Goal: Transaction & Acquisition: Register for event/course

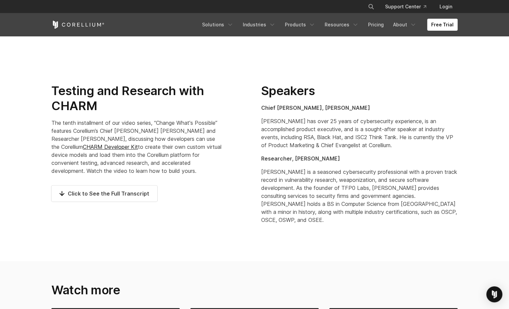
scroll to position [354, 0]
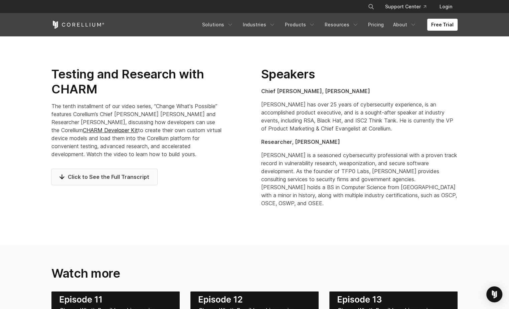
click at [102, 176] on span "Click to See the Full Transcript" at bounding box center [104, 177] width 90 height 8
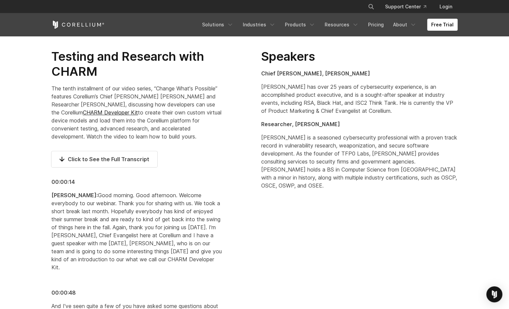
scroll to position [381, 0]
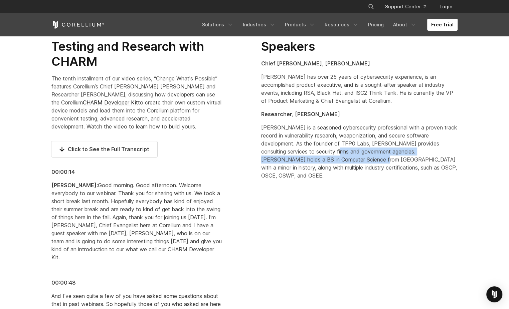
drag, startPoint x: 298, startPoint y: 151, endPoint x: 312, endPoint y: 157, distance: 15.4
click at [312, 157] on p "Chris is a seasoned cybersecurity professional with a proven track record in vu…" at bounding box center [359, 152] width 196 height 56
click at [312, 158] on p "Chris is a seasoned cybersecurity professional with a proven track record in vu…" at bounding box center [359, 152] width 196 height 56
click at [305, 156] on p "Chris is a seasoned cybersecurity professional with a proven track record in vu…" at bounding box center [359, 152] width 196 height 56
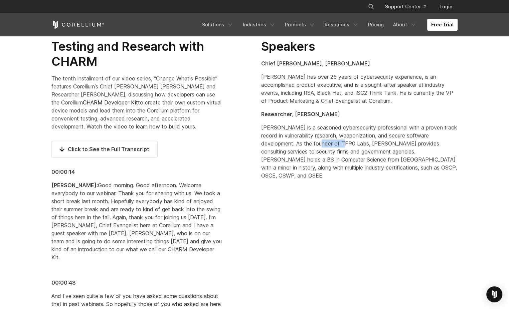
drag, startPoint x: 300, startPoint y: 144, endPoint x: 324, endPoint y: 143, distance: 24.1
click at [324, 143] on p "Chris is a seasoned cybersecurity professional with a proven track record in vu…" at bounding box center [359, 152] width 196 height 56
drag, startPoint x: 324, startPoint y: 143, endPoint x: 319, endPoint y: 142, distance: 5.1
copy p "TFP0 Labs"
click at [341, 146] on p "Chris is a seasoned cybersecurity professional with a proven track record in vu…" at bounding box center [359, 152] width 196 height 56
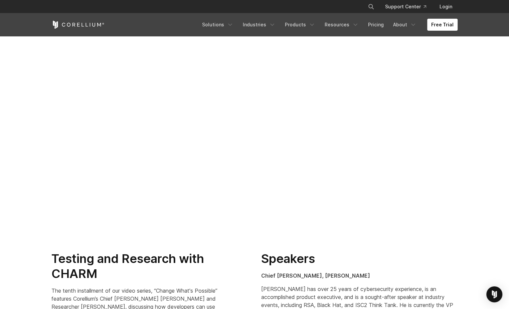
scroll to position [267, 0]
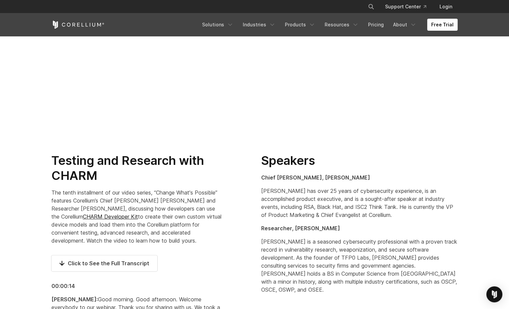
drag, startPoint x: 183, startPoint y: 291, endPoint x: 51, endPoint y: 162, distance: 184.3
copy div "Testing and Research with CHARM The tenth installment of our video series, “Cha…"
click at [342, 198] on p "Brian has over 25 years of cybersecurity experience, is an accomplished product…" at bounding box center [359, 203] width 196 height 32
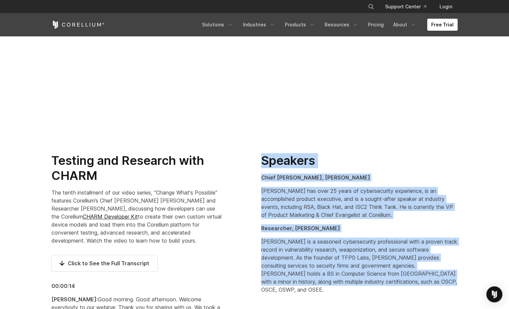
drag, startPoint x: 262, startPoint y: 162, endPoint x: 410, endPoint y: 285, distance: 192.4
click at [410, 285] on div "Speakers Chief Evangelist, Brian Robison Brian has over 25 years of cybersecuri…" at bounding box center [359, 223] width 196 height 141
drag, startPoint x: 410, startPoint y: 285, endPoint x: 375, endPoint y: 253, distance: 48.2
copy div "Speakers Chief Evangelist, Brian Robison Brian has over 25 years of cybersecuri…"
click at [389, 189] on p "Brian has over 25 years of cybersecurity experience, is an accomplished product…" at bounding box center [359, 203] width 196 height 32
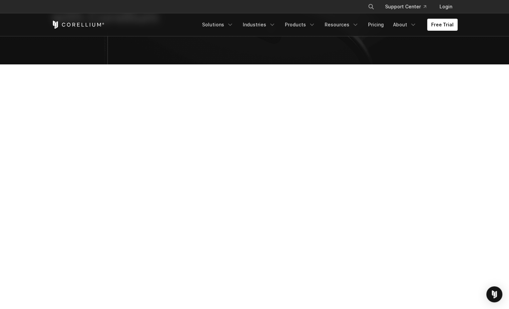
scroll to position [0, 0]
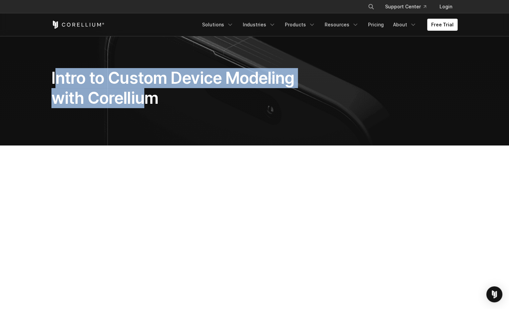
drag, startPoint x: 53, startPoint y: 77, endPoint x: 150, endPoint y: 101, distance: 99.5
click at [150, 101] on h1 "Intro to Custom Device Modeling with Corellium" at bounding box center [184, 88] width 266 height 40
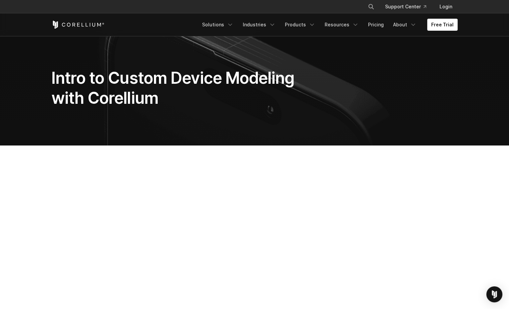
drag, startPoint x: 159, startPoint y: 103, endPoint x: 153, endPoint y: 102, distance: 5.8
click at [153, 102] on h1 "Intro to Custom Device Modeling with Corellium" at bounding box center [184, 88] width 266 height 40
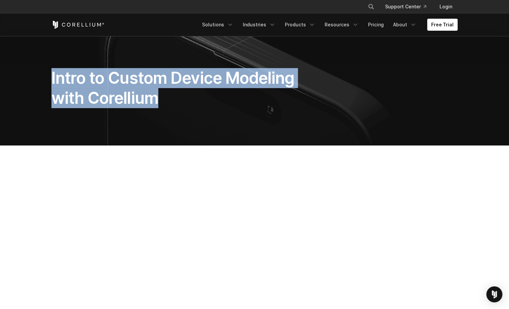
drag, startPoint x: 158, startPoint y: 101, endPoint x: 49, endPoint y: 76, distance: 111.4
click at [49, 76] on div "Intro to Custom Device Modeling with Corellium" at bounding box center [185, 90] width 280 height 45
drag, startPoint x: 49, startPoint y: 76, endPoint x: 64, endPoint y: 78, distance: 15.1
copy h1 "Intro to Custom Device Modeling with Corellium"
click at [137, 91] on h1 "Intro to Custom Device Modeling with Corellium" at bounding box center [184, 88] width 266 height 40
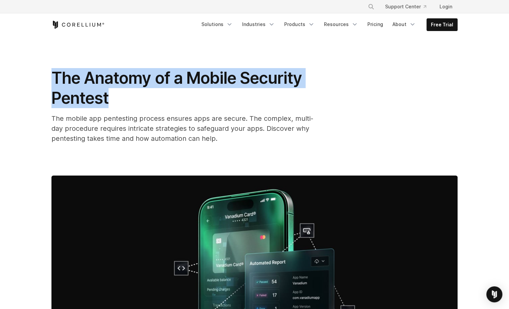
drag, startPoint x: 52, startPoint y: 77, endPoint x: 109, endPoint y: 97, distance: 60.1
click at [110, 97] on h1 "The Anatomy of a Mobile Security Pentest" at bounding box center [184, 88] width 267 height 40
drag, startPoint x: 109, startPoint y: 97, endPoint x: 70, endPoint y: 96, distance: 38.8
click at [70, 96] on span "The Anatomy of a Mobile Security Pentest" at bounding box center [176, 88] width 251 height 40
click at [130, 110] on div "The Anatomy of a Mobile Security Pentest The mobile app pentesting process ensu…" at bounding box center [184, 105] width 267 height 75
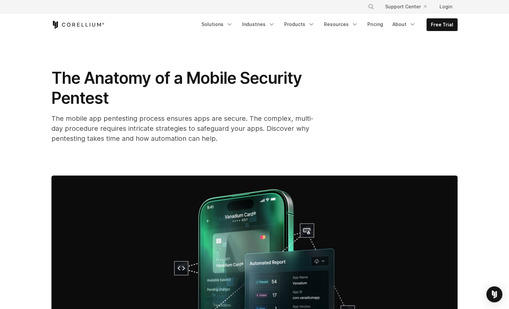
click at [367, 138] on div "The Anatomy of a Mobile Security Pentest The mobile app pentesting process ensu…" at bounding box center [254, 105] width 406 height 75
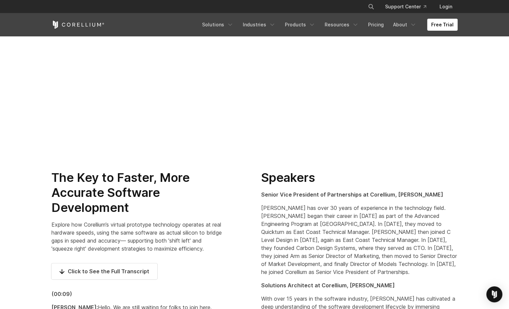
scroll to position [283, 0]
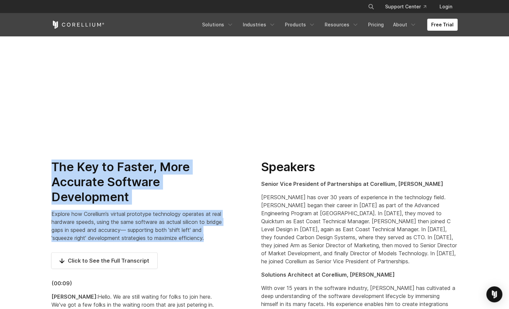
drag, startPoint x: 54, startPoint y: 166, endPoint x: 222, endPoint y: 241, distance: 184.1
copy div "The Key to Faster, More Accurate Software Development Explore how Corellium’s v…"
click at [197, 223] on p "Explore how Corellium’s virtual prototype technology operates at real hardware …" at bounding box center [136, 226] width 171 height 32
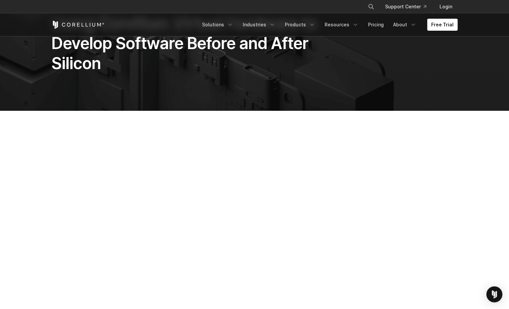
scroll to position [0, 0]
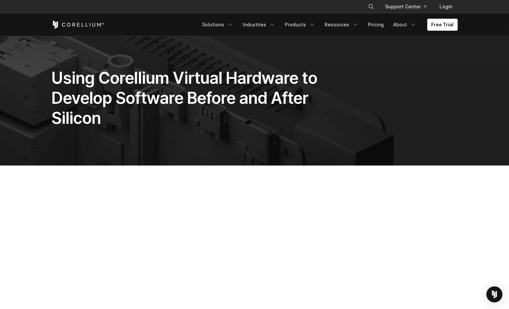
click at [72, 83] on h1 "Using Corellium Virtual Hardware to Develop Software Before and After Silicon" at bounding box center [184, 98] width 266 height 60
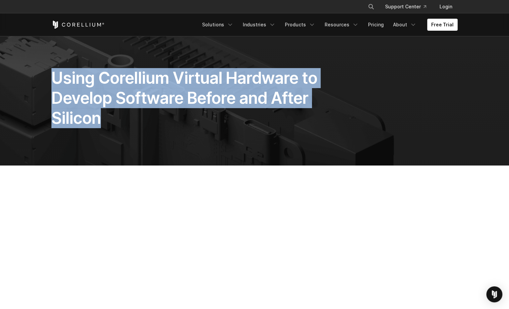
drag, startPoint x: 65, startPoint y: 82, endPoint x: 99, endPoint y: 118, distance: 49.6
click at [99, 118] on h1 "Using Corellium Virtual Hardware to Develop Software Before and After Silicon" at bounding box center [184, 98] width 266 height 60
drag, startPoint x: 99, startPoint y: 118, endPoint x: 81, endPoint y: 116, distance: 18.8
copy h1 "Using Corellium Virtual Hardware to Develop Software Before and After Silicon"
click at [99, 121] on h1 "Using Corellium Virtual Hardware to Develop Software Before and After Silicon" at bounding box center [184, 98] width 266 height 60
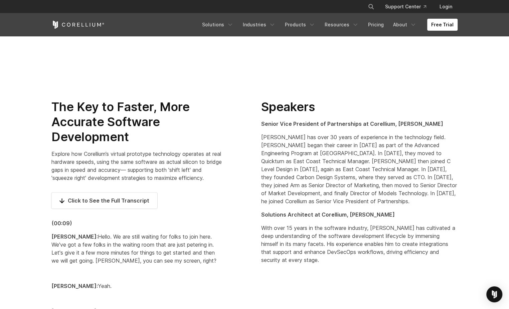
scroll to position [358, 0]
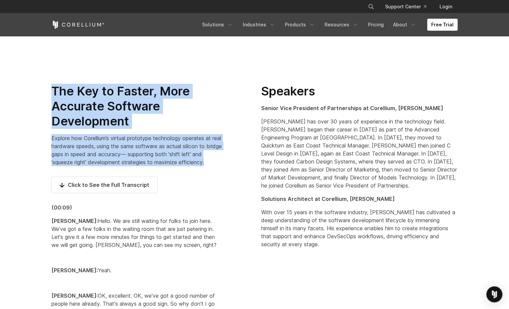
drag, startPoint x: 54, startPoint y: 90, endPoint x: 226, endPoint y: 163, distance: 187.5
copy div "The Key to Faster, More Accurate Software Development Explore how Corellium’s v…"
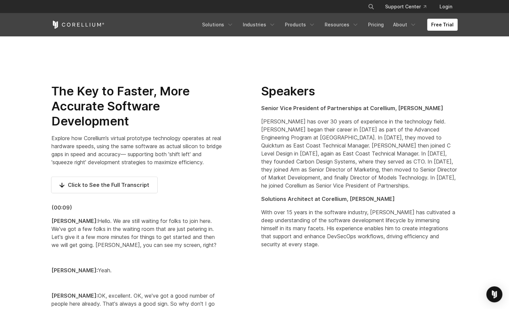
click at [261, 126] on p "Bill has over 30 years of experience in the technology field. Bill began their …" at bounding box center [359, 154] width 196 height 72
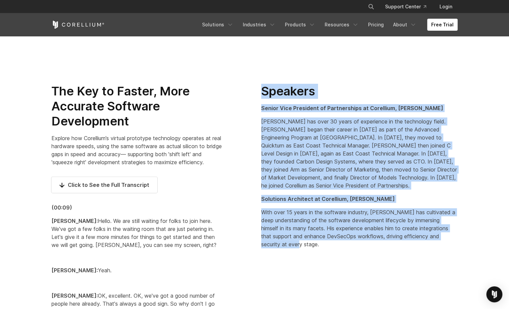
drag, startPoint x: 263, startPoint y: 89, endPoint x: 323, endPoint y: 236, distance: 158.5
click at [323, 236] on div "Speakers Senior Vice President of Partnerships at Corellium, Bill Neifert Bill …" at bounding box center [359, 166] width 196 height 165
copy div "Speakers Senior Vice President of Partnerships at Corellium, Bill Neifert Bill …"
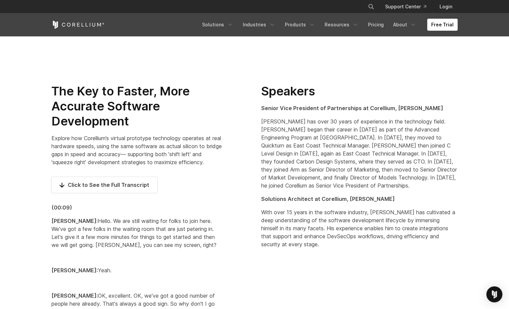
click at [119, 159] on p "Explore how Corellium’s virtual prototype technology operates at real hardware …" at bounding box center [136, 150] width 171 height 32
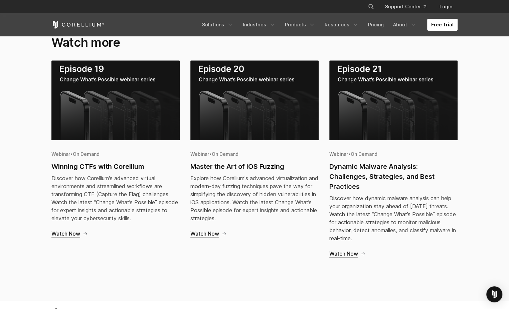
scroll to position [8125, 0]
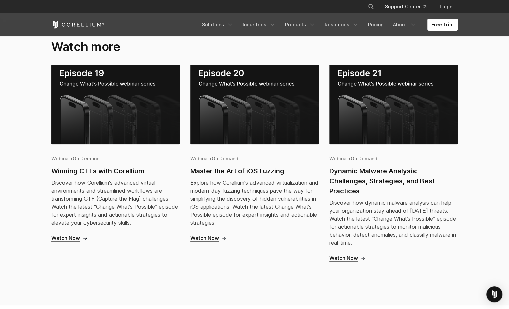
drag, startPoint x: 52, startPoint y: 207, endPoint x: 137, endPoint y: 55, distance: 175.0
drag, startPoint x: 137, startPoint y: 55, endPoint x: 120, endPoint y: 55, distance: 17.4
copy div "(00:09) Bill Neifert: Hello. We are still waiting for folks to join here. We've…"
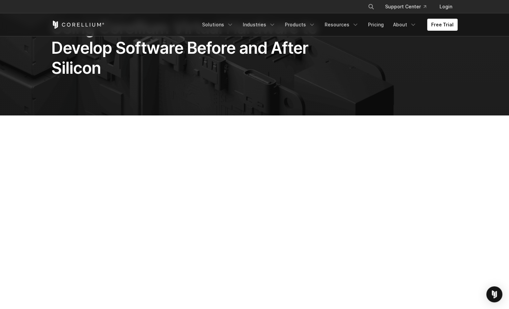
scroll to position [0, 0]
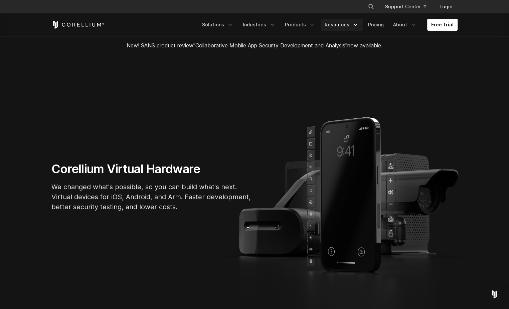
click at [358, 26] on icon "Navigation Menu" at bounding box center [355, 24] width 7 height 7
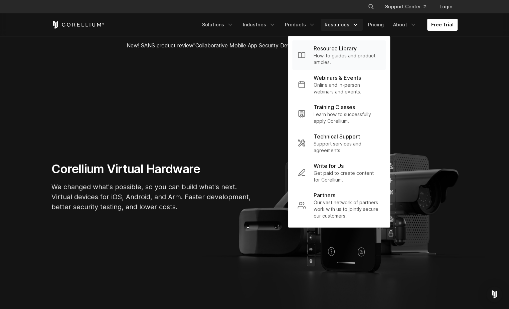
click at [341, 48] on p "Resource Library" at bounding box center [335, 48] width 43 height 8
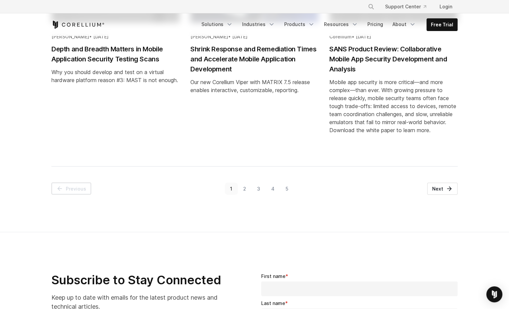
scroll to position [821, 0]
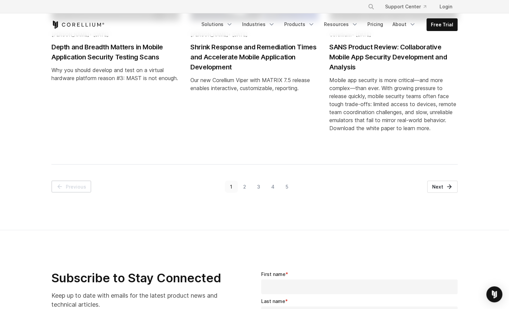
click at [244, 186] on link "2" at bounding box center [245, 187] width 14 height 12
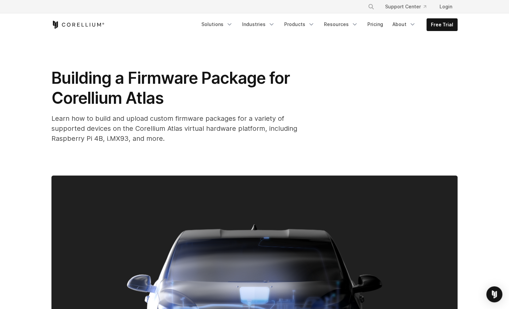
click at [145, 127] on span "Learn how to build and upload custom firmware packages for a variety of support…" at bounding box center [174, 129] width 246 height 28
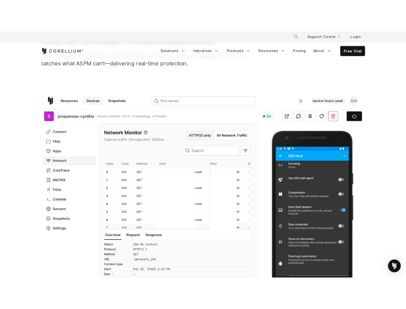
scroll to position [127, 0]
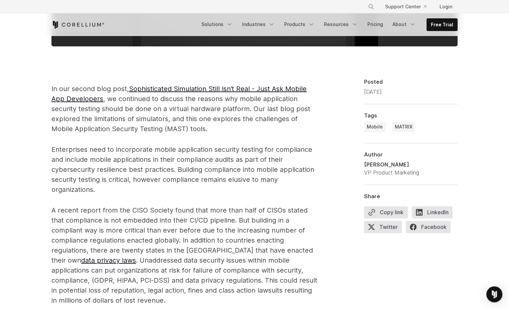
scroll to position [357, 0]
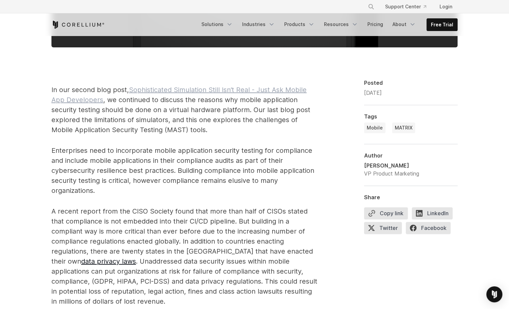
click at [197, 88] on link "Sophisticated Simulation Still Isn’t Real - Just Ask Mobile App Developers" at bounding box center [178, 95] width 255 height 18
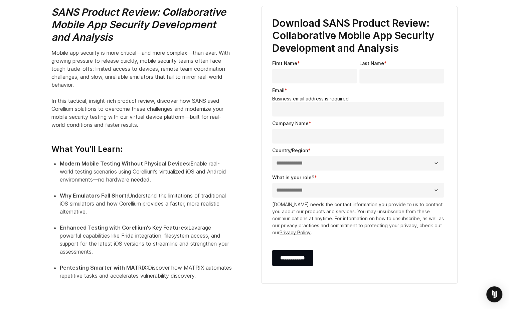
scroll to position [243, 0]
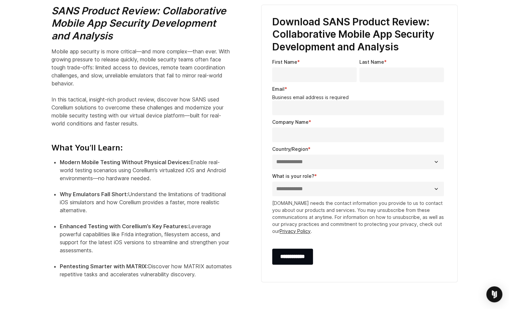
click at [314, 74] on input "First Name *" at bounding box center [314, 74] width 85 height 15
type input "***"
type input "**********"
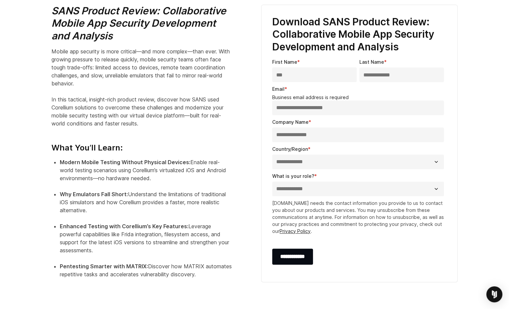
select select "**********"
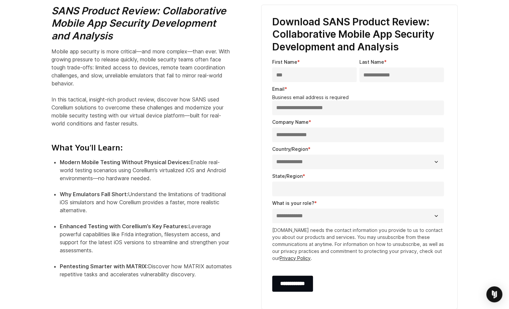
click at [306, 184] on input "State/Region *" at bounding box center [358, 189] width 172 height 15
type input "**"
click at [312, 212] on select "**********" at bounding box center [358, 216] width 172 height 15
select select "*****"
click at [272, 209] on select "**********" at bounding box center [358, 216] width 172 height 15
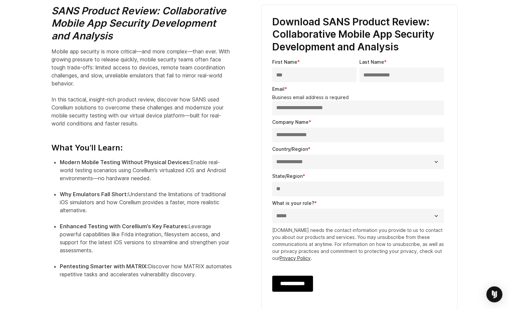
click at [297, 281] on input "**********" at bounding box center [292, 284] width 41 height 16
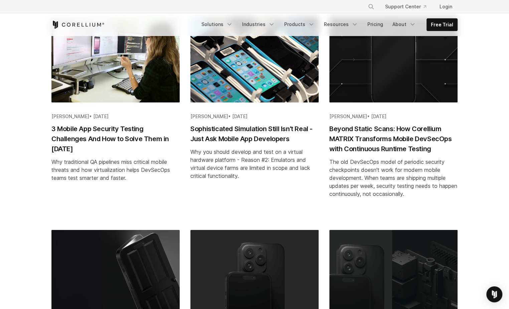
scroll to position [80, 0]
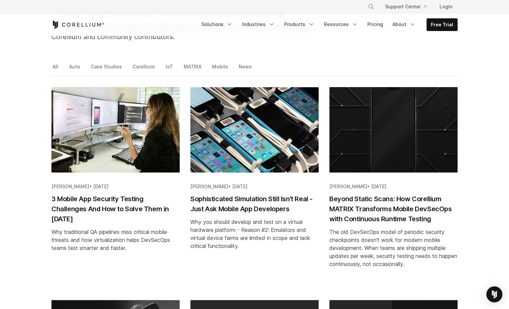
click at [381, 202] on h2 "Beyond Static Scans: How Corellium MATRIX Transforms Mobile DevSecOps with Cont…" at bounding box center [393, 209] width 128 height 30
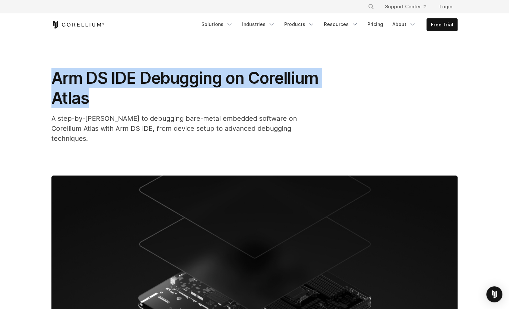
drag, startPoint x: 54, startPoint y: 77, endPoint x: 170, endPoint y: 99, distance: 118.0
click at [169, 99] on h1 "Arm DS IDE Debugging on Corellium Atlas" at bounding box center [184, 88] width 267 height 40
drag, startPoint x: 170, startPoint y: 99, endPoint x: 127, endPoint y: 85, distance: 44.7
copy span "Arm DS IDE Debugging on Corellium Atlas"
click at [180, 110] on div "Arm DS IDE Debugging on Corellium Atlas A step-by-[PERSON_NAME] to debugging ba…" at bounding box center [184, 105] width 267 height 75
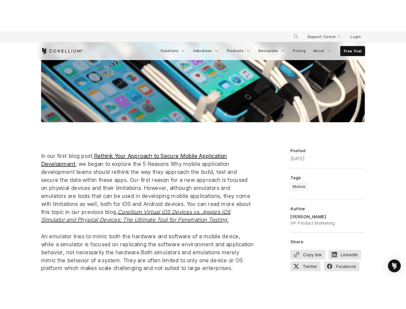
scroll to position [338, 0]
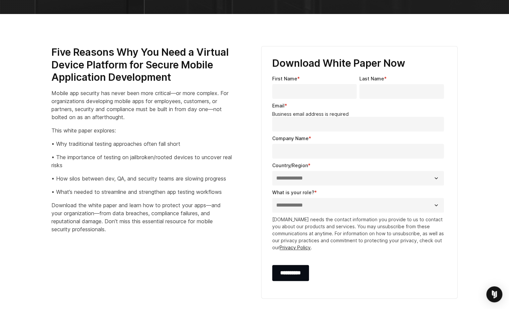
scroll to position [211, 0]
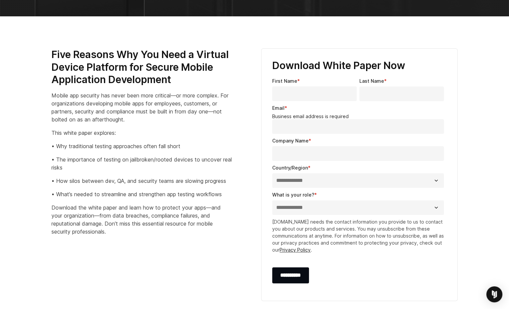
click at [294, 93] on input "First Name *" at bounding box center [314, 94] width 85 height 15
type input "***"
type input "**********"
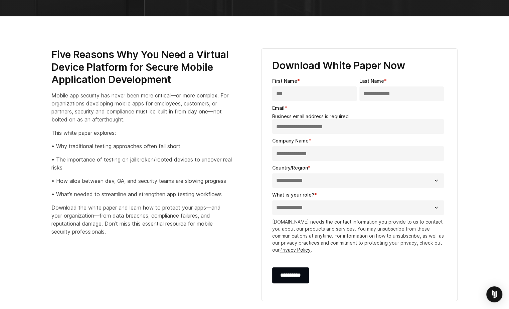
select select "**********"
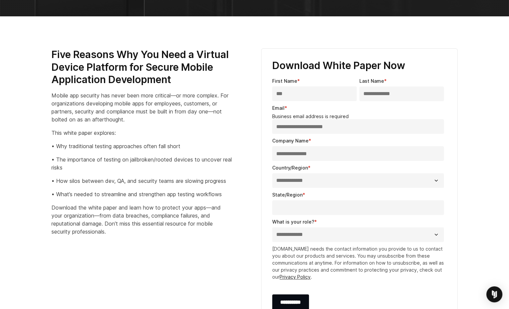
click at [325, 155] on input "**********" at bounding box center [358, 153] width 172 height 15
click at [469, 163] on section "Five Reasons Why You Need a Virtual Device Platform for Secure Mobile Applicati…" at bounding box center [254, 188] width 509 height 344
click at [325, 205] on input "State/Region *" at bounding box center [358, 207] width 172 height 15
type input "**"
click at [310, 233] on select "**********" at bounding box center [358, 234] width 172 height 15
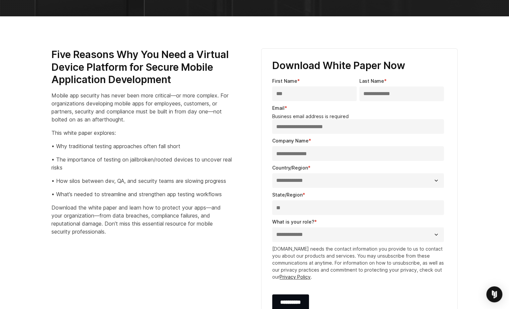
select select "*****"
click at [272, 227] on select "**********" at bounding box center [358, 234] width 172 height 15
click at [485, 138] on section "Five Reasons Why You Need a Virtual Device Platform for Secure Mobile Applicati…" at bounding box center [254, 188] width 509 height 344
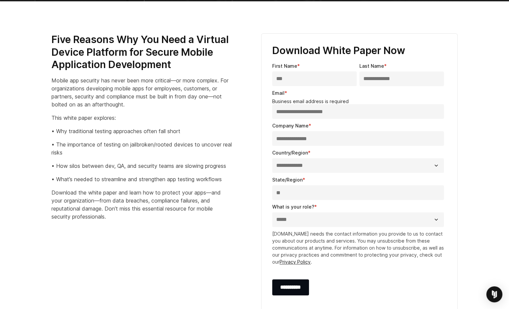
scroll to position [268, 0]
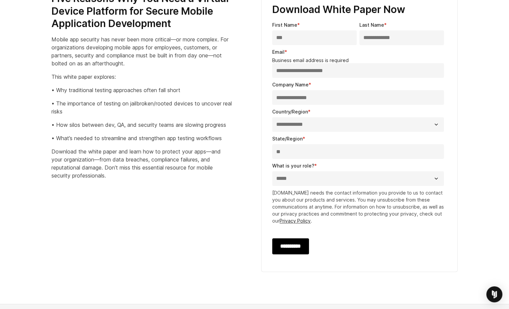
click at [291, 250] on input "**********" at bounding box center [290, 247] width 37 height 16
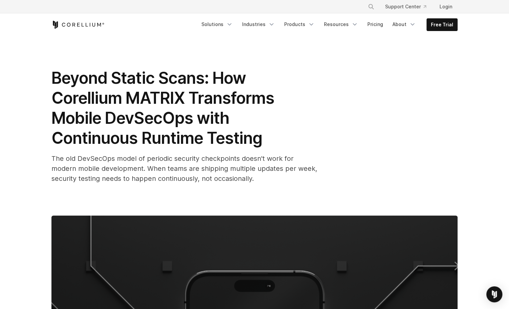
click at [169, 177] on span "The old DevSecOps model of periodic security checkpoints doesn't work for moder…" at bounding box center [184, 169] width 266 height 28
click at [108, 68] on span "Beyond Static Scans: How Corellium MATRIX Transforms Mobile DevSecOps with Cont…" at bounding box center [162, 108] width 223 height 80
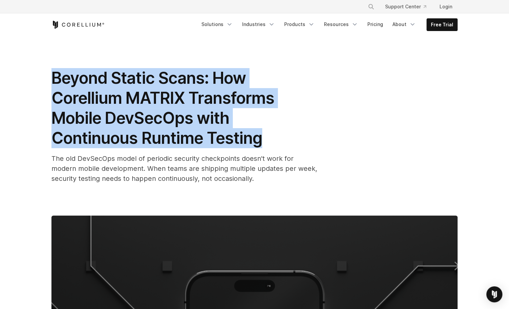
drag, startPoint x: 53, startPoint y: 76, endPoint x: 274, endPoint y: 143, distance: 230.2
click at [274, 143] on h1 "Beyond Static Scans: How Corellium MATRIX Transforms Mobile DevSecOps with Cont…" at bounding box center [184, 108] width 267 height 80
drag, startPoint x: 274, startPoint y: 143, endPoint x: 155, endPoint y: 107, distance: 123.8
copy span "Beyond Static Scans: How Corellium MATRIX Transforms Mobile DevSecOps with Cont…"
click at [234, 140] on span "Beyond Static Scans: How Corellium MATRIX Transforms Mobile DevSecOps with Cont…" at bounding box center [162, 108] width 223 height 80
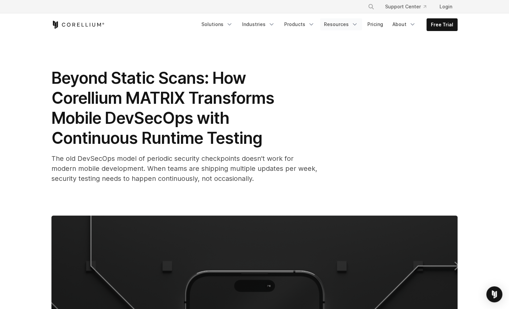
click at [353, 26] on link "Resources" at bounding box center [341, 24] width 42 height 12
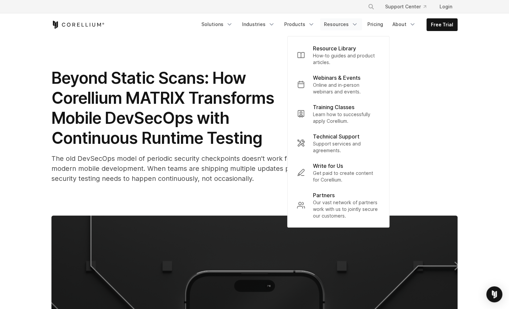
click at [389, 105] on div "Resource Library How-to guides and product articles." at bounding box center [339, 131] width 102 height 191
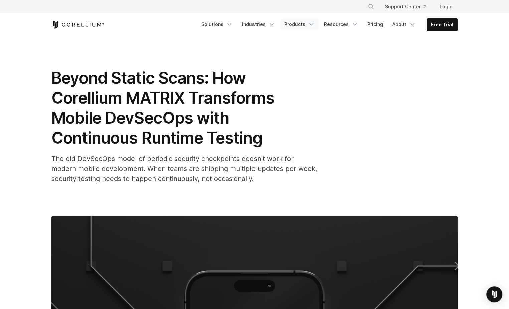
click at [311, 26] on link "Products" at bounding box center [299, 24] width 38 height 12
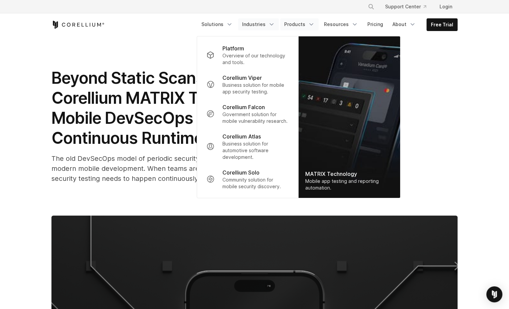
click at [274, 25] on icon "Navigation Menu" at bounding box center [271, 24] width 7 height 7
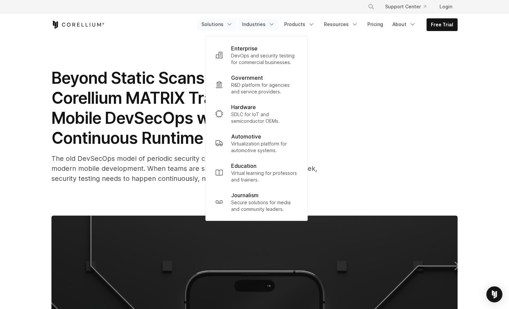
click at [233, 23] on icon "Navigation Menu" at bounding box center [229, 24] width 7 height 7
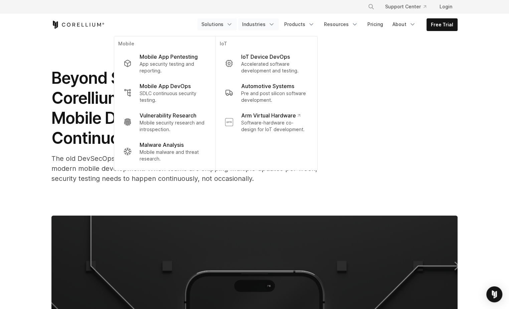
click at [266, 25] on link "Industries" at bounding box center [258, 24] width 41 height 12
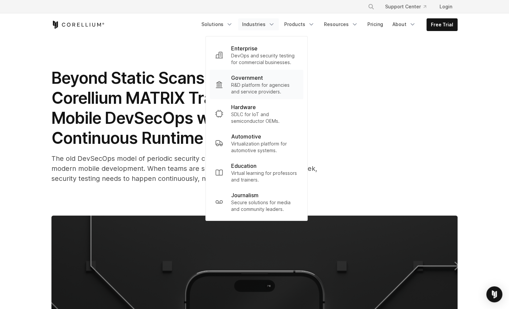
click at [253, 75] on p "Government" at bounding box center [247, 78] width 32 height 8
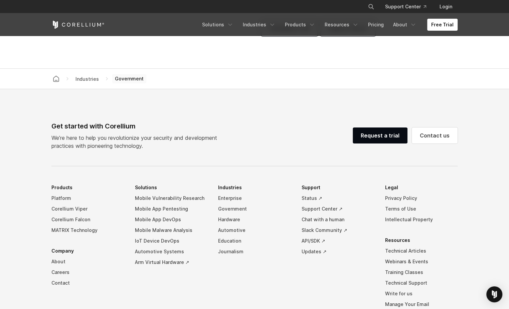
scroll to position [1922, 0]
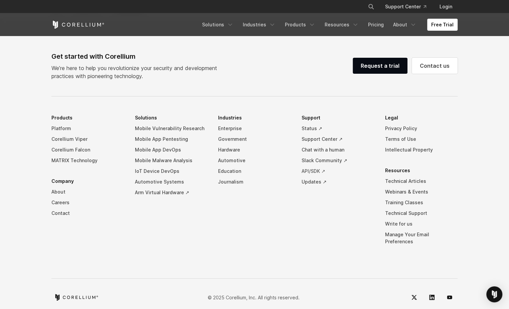
click at [308, 169] on link "API/SDK ↗" at bounding box center [338, 171] width 73 height 11
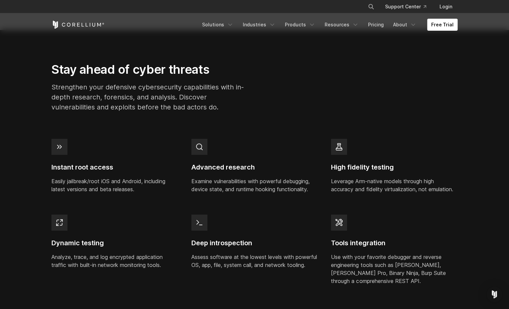
scroll to position [0, 0]
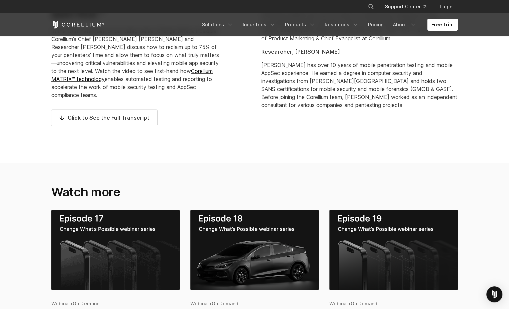
scroll to position [428, 0]
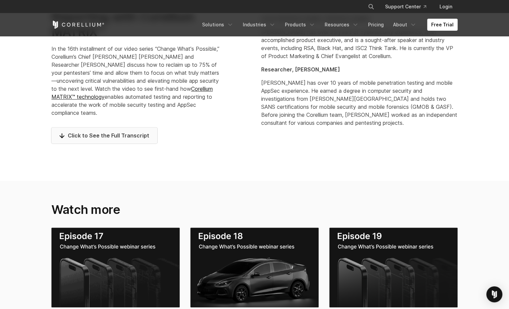
click at [61, 133] on span "Click to See the Full Transcript" at bounding box center [104, 136] width 90 height 8
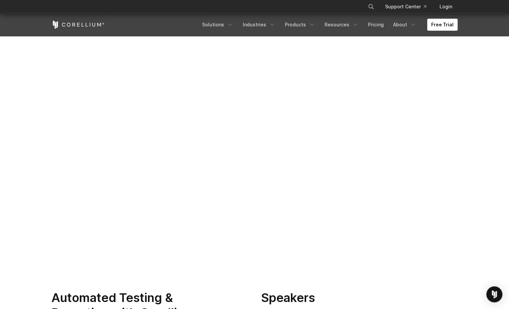
scroll to position [0, 0]
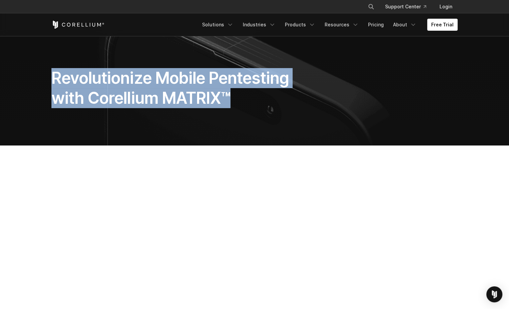
drag, startPoint x: 52, startPoint y: 77, endPoint x: 237, endPoint y: 96, distance: 185.4
click at [237, 96] on h1 "Revolutionize Mobile Pentesting with Corellium MATRIX™" at bounding box center [184, 88] width 266 height 40
drag, startPoint x: 237, startPoint y: 96, endPoint x: 186, endPoint y: 90, distance: 51.2
copy h1 "Revolutionize Mobile Pentesting with Corellium MATRIX™"
click at [255, 108] on div "Revolutionize Mobile Pentesting with Corellium MATRIX™" at bounding box center [185, 90] width 280 height 45
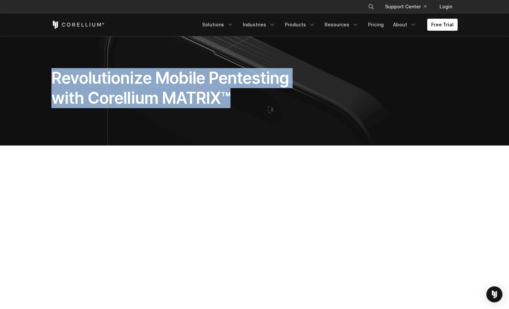
drag, startPoint x: 53, startPoint y: 77, endPoint x: 236, endPoint y: 102, distance: 184.1
click at [236, 102] on h1 "Revolutionize Mobile Pentesting with Corellium MATRIX™" at bounding box center [184, 88] width 266 height 40
drag, startPoint x: 236, startPoint y: 102, endPoint x: 214, endPoint y: 102, distance: 21.7
copy h1 "Revolutionize Mobile Pentesting with Corellium MATRIX™"
click at [241, 106] on h1 "Revolutionize Mobile Pentesting with Corellium MATRIX™" at bounding box center [184, 88] width 266 height 40
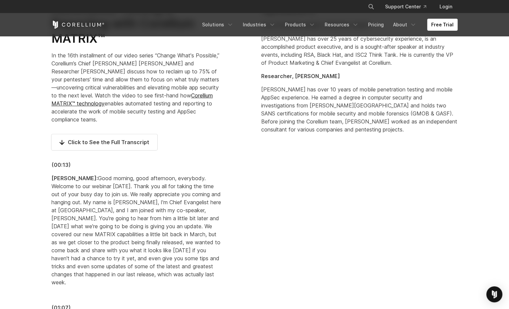
scroll to position [361, 0]
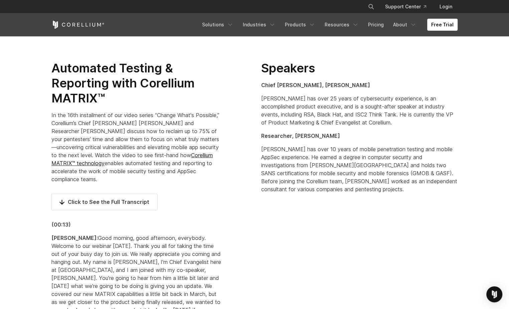
drag, startPoint x: 56, startPoint y: 69, endPoint x: 192, endPoint y: 181, distance: 176.3
copy div "utomated Testing & Reporting with Corellium MATRIX™ In the 16th installment of …"
click at [214, 183] on p "In the 16th installment of our video series “Change What's Possible,” Corellium…" at bounding box center [136, 147] width 171 height 72
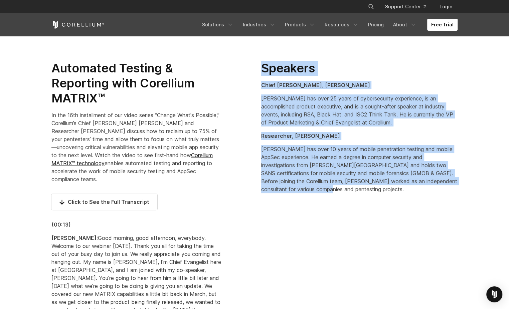
drag, startPoint x: 263, startPoint y: 67, endPoint x: 335, endPoint y: 192, distance: 144.1
click at [335, 192] on div "Speakers Chief [PERSON_NAME], [PERSON_NAME] [PERSON_NAME] has over 25 years of …" at bounding box center [359, 127] width 196 height 133
copy div "Speakers Chief [PERSON_NAME], [PERSON_NAME] [PERSON_NAME] has over 25 years of …"
click at [325, 192] on p "[PERSON_NAME] has over 10 years of mobile penetration testing and mobile AppSec…" at bounding box center [359, 169] width 196 height 48
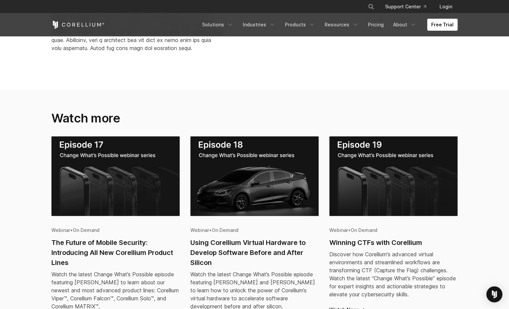
scroll to position [8232, 0]
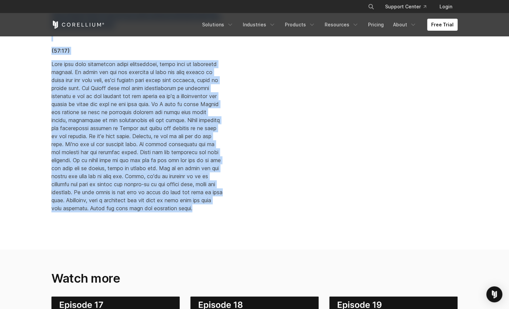
drag, startPoint x: 51, startPoint y: 224, endPoint x: 129, endPoint y: 280, distance: 96.0
copy div "(00:13) Brian Robison: Good morning, good afternoon, everybody. Welcome to our …"
click at [140, 192] on p at bounding box center [136, 136] width 171 height 152
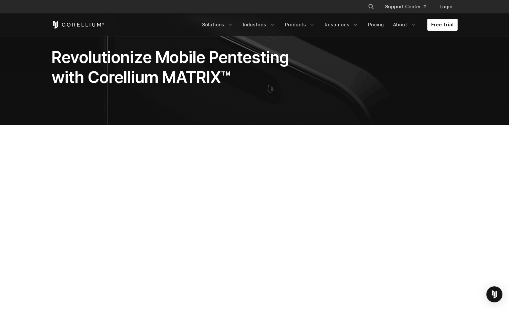
scroll to position [0, 0]
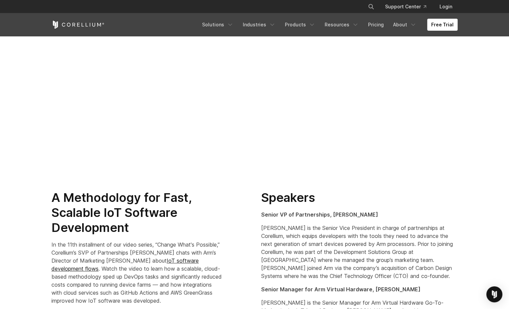
scroll to position [355, 0]
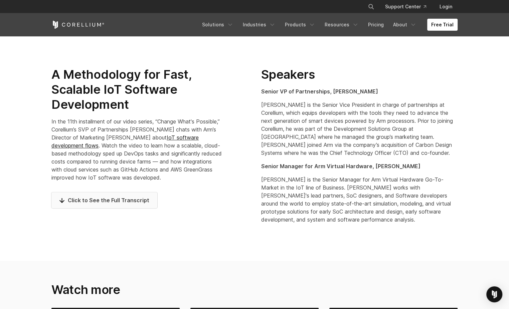
click at [61, 201] on span "Click to See the Full Transcript" at bounding box center [104, 200] width 90 height 8
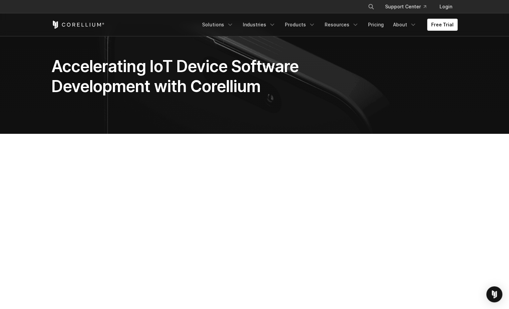
scroll to position [0, 0]
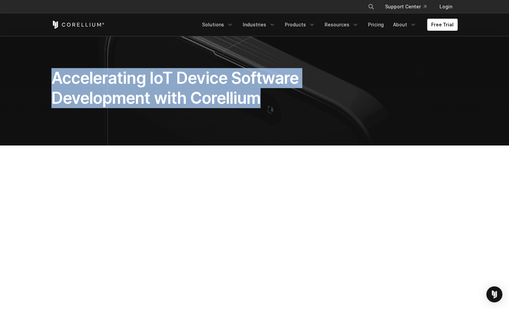
drag, startPoint x: 51, startPoint y: 78, endPoint x: 265, endPoint y: 106, distance: 214.9
click at [265, 106] on h1 "Accelerating IoT Device Software Development with Corellium" at bounding box center [184, 88] width 266 height 40
drag, startPoint x: 265, startPoint y: 106, endPoint x: 220, endPoint y: 94, distance: 45.9
copy h1 "Accelerating IoT Device Software Development with Corellium"
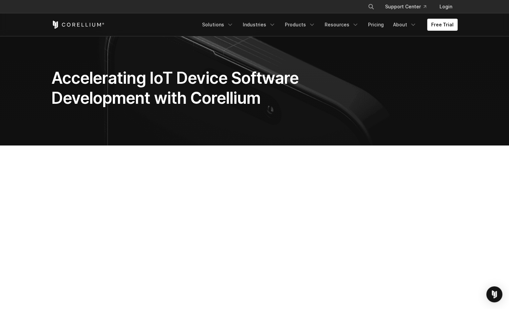
click at [254, 115] on section "Accelerating IoT Device Software Development with Corellium" at bounding box center [254, 91] width 509 height 110
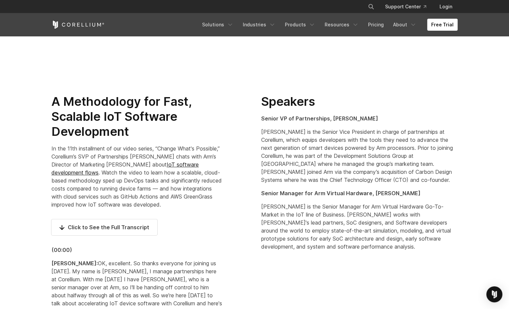
scroll to position [378, 0]
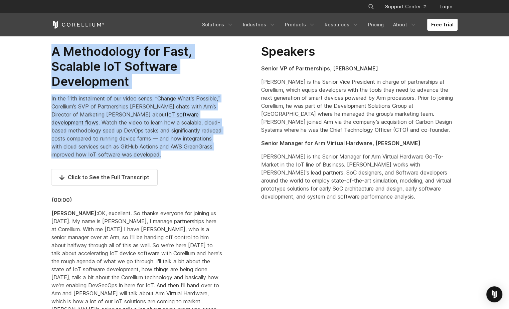
drag, startPoint x: 54, startPoint y: 49, endPoint x: 195, endPoint y: 154, distance: 175.8
drag, startPoint x: 195, startPoint y: 154, endPoint x: 154, endPoint y: 150, distance: 41.3
copy div "A Methodology for Fast, Scalable IoT Software Development In the 11th installme…"
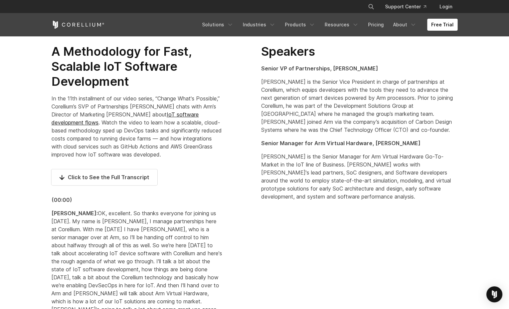
click at [275, 113] on p "Bill is the Senior Vice President in charge of partnerships at Corellium, which…" at bounding box center [359, 106] width 196 height 56
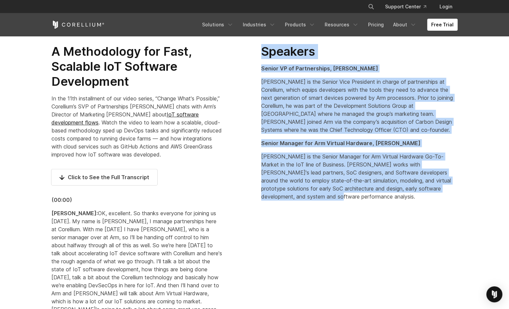
drag, startPoint x: 264, startPoint y: 54, endPoint x: 289, endPoint y: 197, distance: 145.8
click at [289, 197] on div "Speakers Senior VP of Partnerships, Bill Neifert Bill is the Senior Vice Presid…" at bounding box center [359, 122] width 196 height 157
drag, startPoint x: 289, startPoint y: 197, endPoint x: 279, endPoint y: 156, distance: 42.5
copy div "Speakers Senior VP of Partnerships, Bill Neifert Bill is the Senior Vice Presid…"
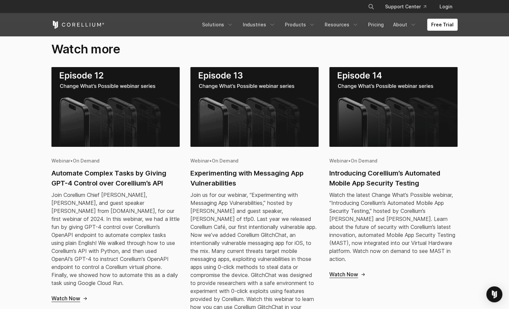
scroll to position [7533, 0]
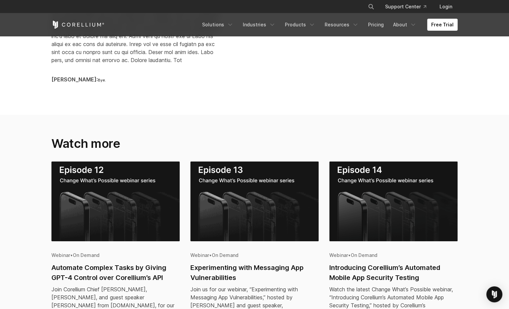
drag, startPoint x: 52, startPoint y: 199, endPoint x: 106, endPoint y: 192, distance: 54.9
copy div "(00:00) Bill Neifert: OK, excellent. So thanks everyone for joining us today. M…"
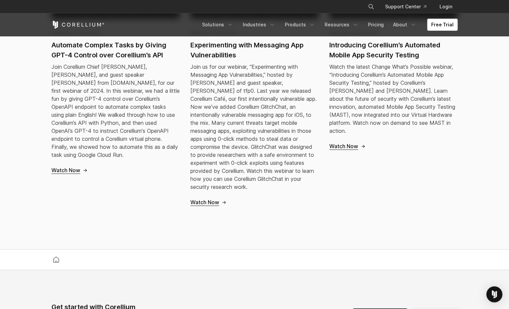
scroll to position [7801, 0]
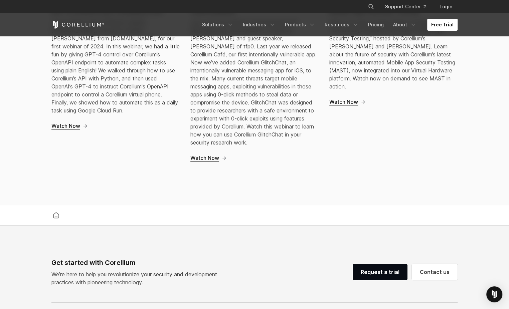
drag, startPoint x: 216, startPoint y: 113, endPoint x: 193, endPoint y: 163, distance: 54.6
click at [193, 147] on div "Join us for our webinar, “Experimenting with Messaging App Vulnerabilities,” ho…" at bounding box center [254, 82] width 128 height 128
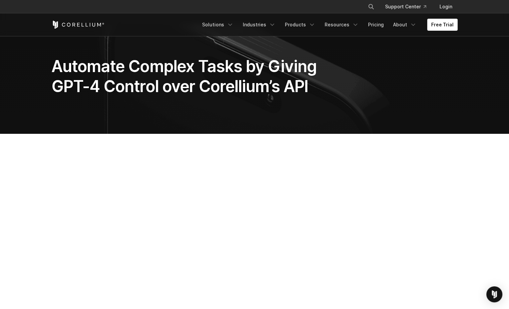
scroll to position [10, 0]
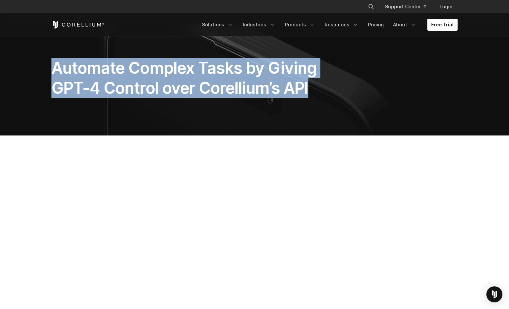
drag, startPoint x: 55, startPoint y: 67, endPoint x: 327, endPoint y: 81, distance: 272.2
click at [327, 81] on div "Automate Complex Tasks by Giving GPT-4 Control over Corellium’s API" at bounding box center [255, 80] width 420 height 45
drag, startPoint x: 327, startPoint y: 81, endPoint x: 265, endPoint y: 81, distance: 62.1
copy h1 "Automate Complex Tasks by Giving GPT-4 Control over Corellium’s API"
click at [278, 97] on h1 "Automate Complex Tasks by Giving GPT-4 Control over Corellium’s API" at bounding box center [184, 78] width 266 height 40
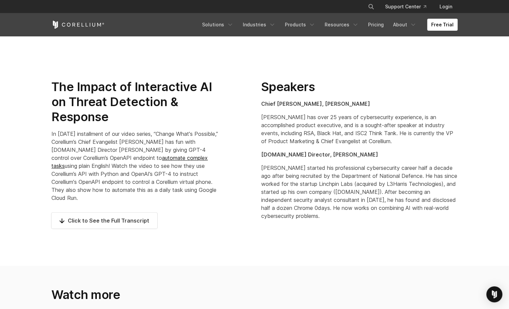
scroll to position [344, 0]
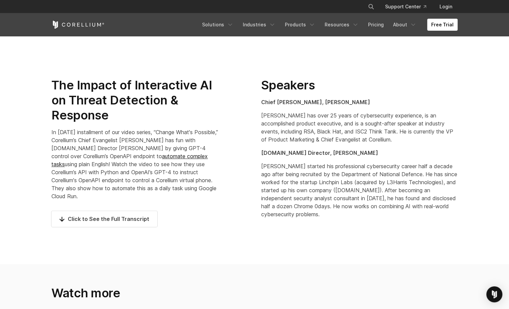
drag, startPoint x: 53, startPoint y: 81, endPoint x: 205, endPoint y: 189, distance: 186.1
click at [205, 189] on div "The Impact of Interactive AI on Threat Detection & Response In the twelfth inst…" at bounding box center [144, 155] width 187 height 155
copy div "The Impact of Interactive AI on Threat Detection & Response In the twelfth inst…"
click at [258, 84] on div "Speakers Chief Evangelist, Brian Robison Brian has over 25 years of cybersecuri…" at bounding box center [360, 151] width 210 height 146
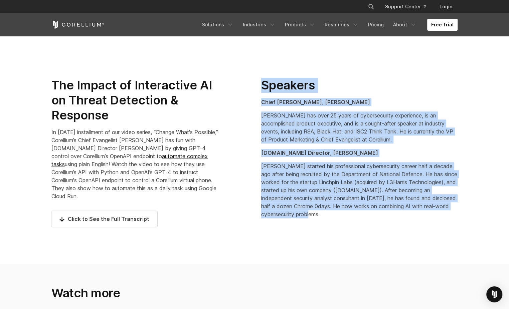
drag, startPoint x: 264, startPoint y: 82, endPoint x: 324, endPoint y: 217, distance: 147.6
click at [324, 217] on div "Speakers Chief Evangelist, Brian Robison Brian has over 25 years of cybersecuri…" at bounding box center [359, 148] width 196 height 141
copy div "Speakers Chief Evangelist, Brian Robison Brian has over 25 years of cybersecuri…"
click at [322, 222] on div "Speakers Chief Evangelist, Brian Robison Brian has over 25 years of cybersecuri…" at bounding box center [360, 151] width 210 height 146
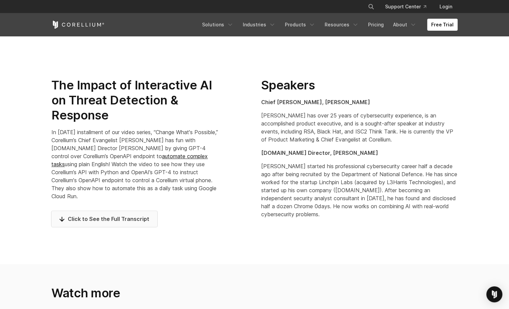
click at [68, 215] on span "Click to See the Full Transcript" at bounding box center [104, 219] width 90 height 8
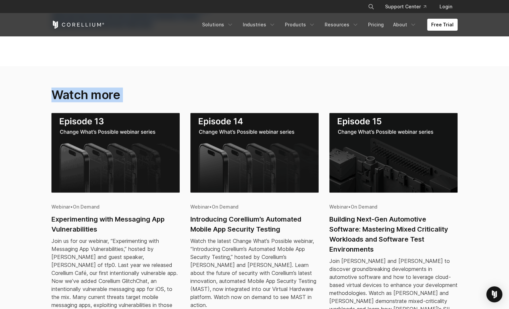
scroll to position [8404, 0]
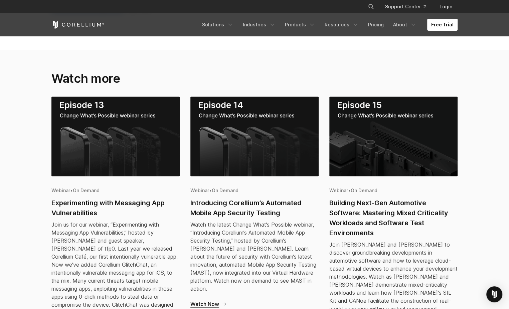
drag, startPoint x: 52, startPoint y: 149, endPoint x: 137, endPoint y: 79, distance: 110.4
drag, startPoint x: 137, startPoint y: 79, endPoint x: 101, endPoint y: 72, distance: 36.6
copy div "(00:00:49) Brian Robison: Good morning, good afternoon everyone. We are going t…"
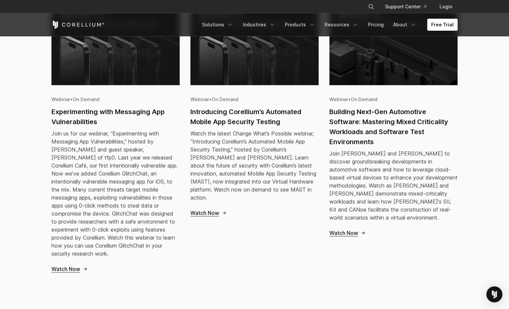
scroll to position [8493, 0]
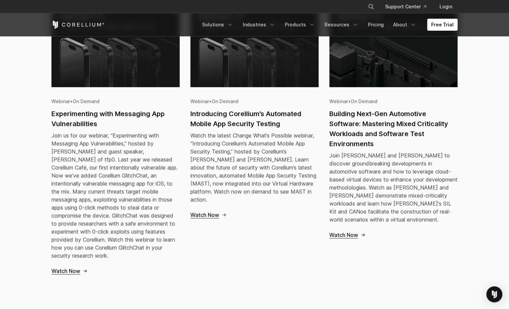
click at [369, 149] on h2 "Building Next-Gen Automotive Software: Mastering Mixed Criticality Workloads an…" at bounding box center [393, 129] width 128 height 40
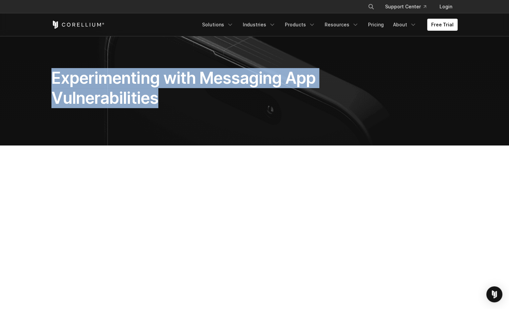
drag, startPoint x: 52, startPoint y: 78, endPoint x: 169, endPoint y: 102, distance: 118.8
click at [169, 102] on h1 "Experimenting with Messaging App Vulnerabilities" at bounding box center [184, 88] width 266 height 40
drag, startPoint x: 169, startPoint y: 102, endPoint x: 119, endPoint y: 92, distance: 50.8
copy h1 "Experimenting with Messaging App Vulnerabilities"
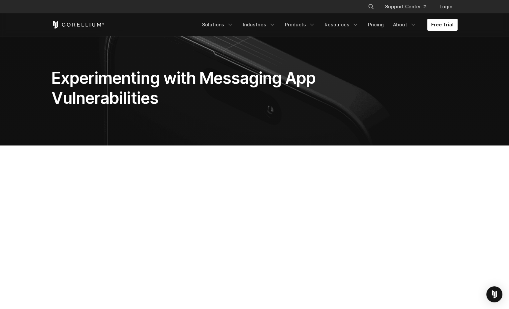
click at [194, 131] on section "Experimenting with Messaging App Vulnerabilities" at bounding box center [254, 91] width 509 height 110
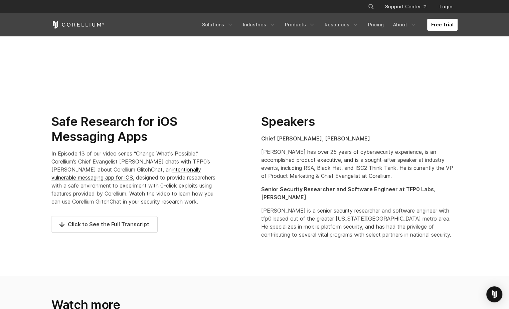
scroll to position [310, 0]
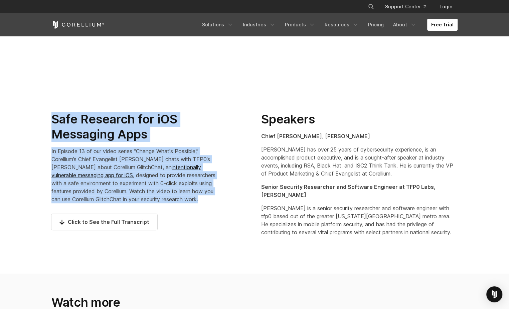
drag, startPoint x: 54, startPoint y: 120, endPoint x: 185, endPoint y: 199, distance: 153.4
click at [185, 199] on div "Safe Research for iOS Messaging Apps In Episode 13 of our video series “Change …" at bounding box center [144, 174] width 187 height 124
copy div "Safe Research for iOS Messaging Apps In Episode 13 of our video series “Change …"
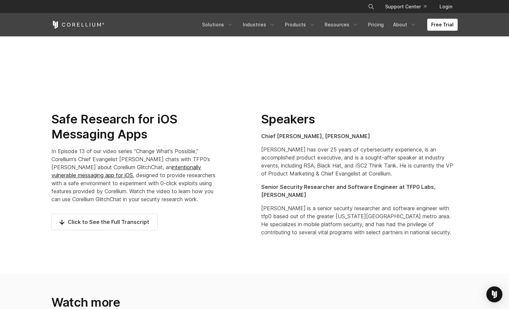
click at [311, 157] on p "[PERSON_NAME] has over 25 years of cybersecurity experience, is an accomplished…" at bounding box center [359, 162] width 196 height 32
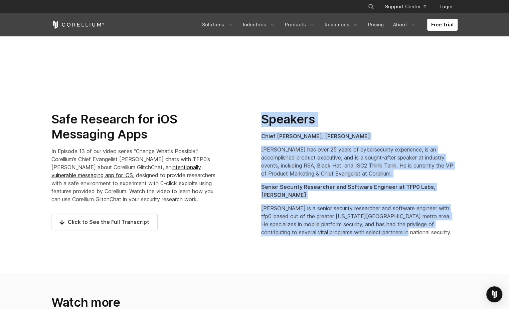
drag, startPoint x: 262, startPoint y: 119, endPoint x: 397, endPoint y: 236, distance: 178.1
click at [397, 236] on div "Speakers Chief [PERSON_NAME], [PERSON_NAME] [PERSON_NAME] has over 25 years of …" at bounding box center [359, 174] width 196 height 125
copy div "Speakers Chief [PERSON_NAME], [PERSON_NAME] [PERSON_NAME] has over 25 years of …"
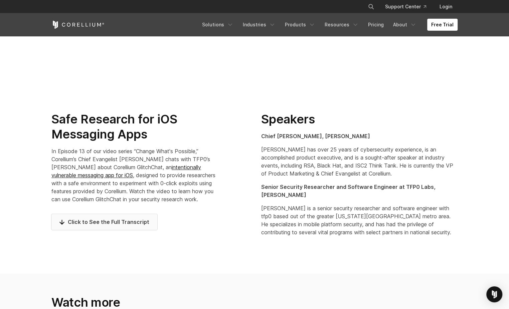
click at [86, 222] on span "Click to See the Full Transcript" at bounding box center [104, 222] width 90 height 8
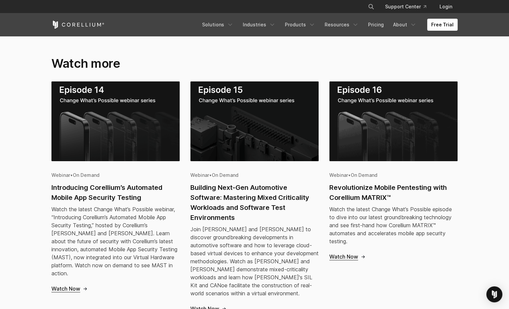
scroll to position [7472, 0]
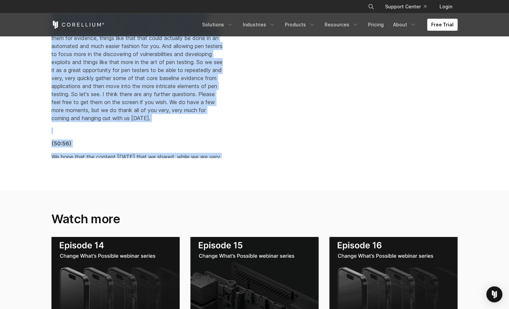
drag, startPoint x: 52, startPoint y: 158, endPoint x: 97, endPoint y: 151, distance: 45.4
copy div "(00:00) Brian Robison: Good morning, good afternoon everybody. Thank you for at…"
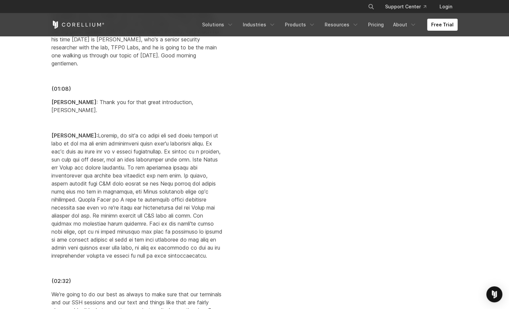
scroll to position [0, 0]
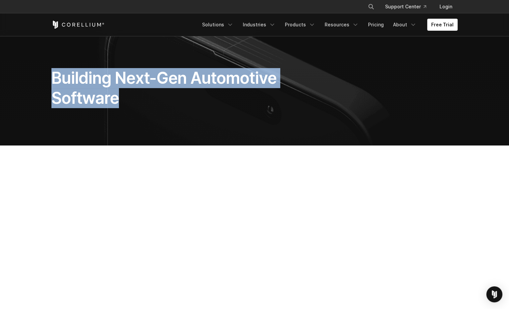
drag, startPoint x: 54, startPoint y: 80, endPoint x: 118, endPoint y: 102, distance: 67.7
click at [118, 102] on h1 "Building Next-Gen Automotive Software" at bounding box center [184, 88] width 266 height 40
drag, startPoint x: 118, startPoint y: 102, endPoint x: 98, endPoint y: 87, distance: 25.0
copy h1 "Building Next-Gen Automotive Software"
click at [136, 107] on h1 "Building Next-Gen Automotive Software" at bounding box center [184, 88] width 266 height 40
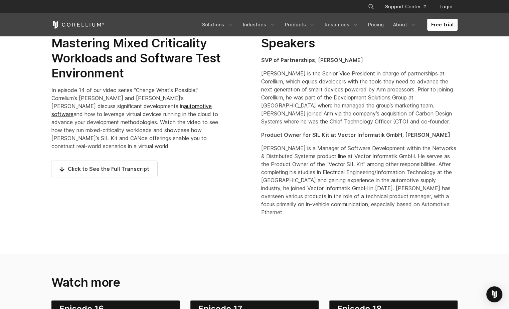
scroll to position [390, 0]
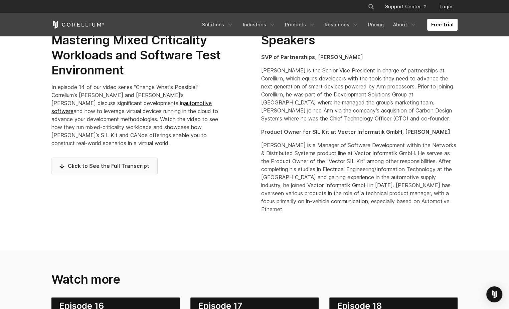
click at [63, 171] on link "Click to See the Full Transcript" at bounding box center [104, 166] width 106 height 16
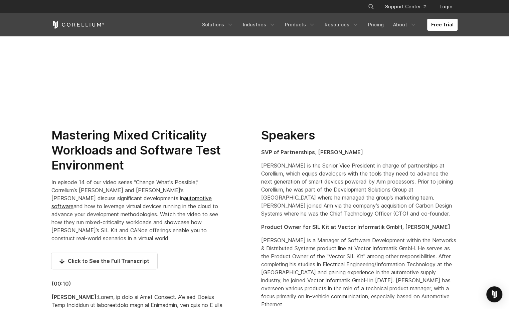
scroll to position [326, 0]
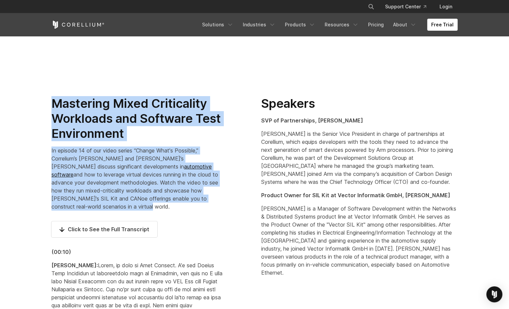
drag, startPoint x: 52, startPoint y: 103, endPoint x: 83, endPoint y: 208, distance: 109.4
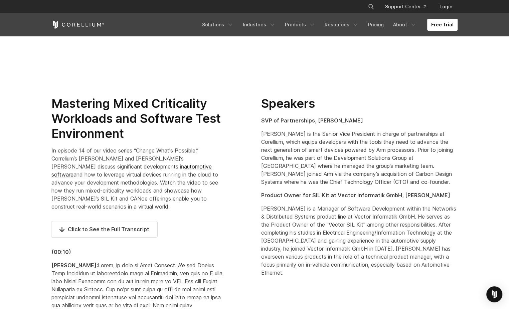
drag, startPoint x: 83, startPoint y: 208, endPoint x: 88, endPoint y: 208, distance: 4.4
click at [88, 208] on p "In episode 14 of our video series “Change What's Possible,” Correlium’s Bill Ne…" at bounding box center [136, 179] width 171 height 64
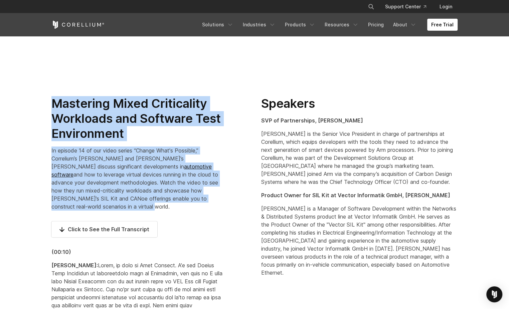
drag, startPoint x: 90, startPoint y: 208, endPoint x: 51, endPoint y: 108, distance: 107.8
copy div "Mastering Mixed Criticality Workloads and Software Test Environment In episode …"
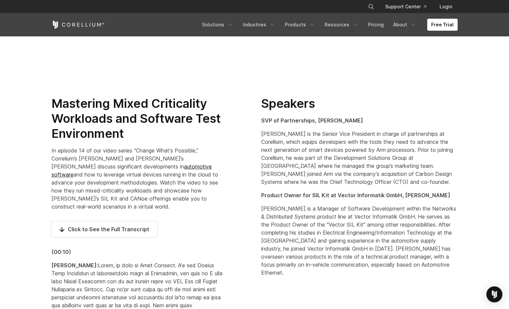
click at [275, 105] on h2 "Speakers" at bounding box center [359, 103] width 196 height 15
drag, startPoint x: 264, startPoint y: 103, endPoint x: 291, endPoint y: 273, distance: 172.7
click at [291, 273] on div "Speakers SVP of Partnerships, Bill Neifert Bill is the Senior Vice President in…" at bounding box center [359, 186] width 196 height 181
copy div "Speakers SVP of Partnerships, Bill Neifert Bill is the Senior Vice President in…"
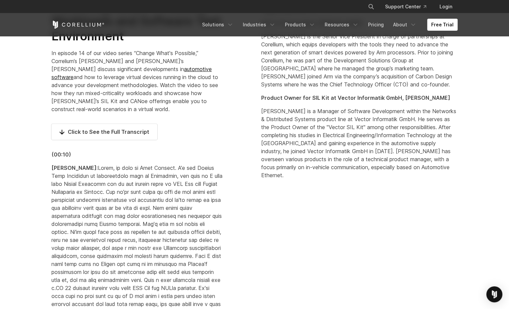
scroll to position [455, 0]
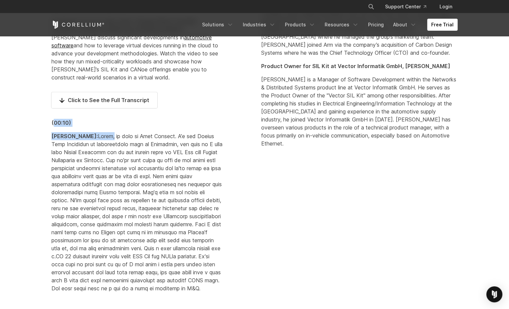
drag, startPoint x: 52, startPoint y: 122, endPoint x: 92, endPoint y: 137, distance: 41.8
drag, startPoint x: 92, startPoint y: 137, endPoint x: 63, endPoint y: 122, distance: 32.4
click at [65, 122] on strong "(00:10)" at bounding box center [61, 123] width 20 height 7
click at [54, 121] on strong "(00:10)" at bounding box center [61, 123] width 20 height 7
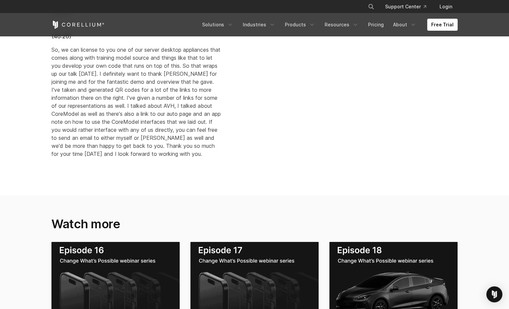
scroll to position [6789, 0]
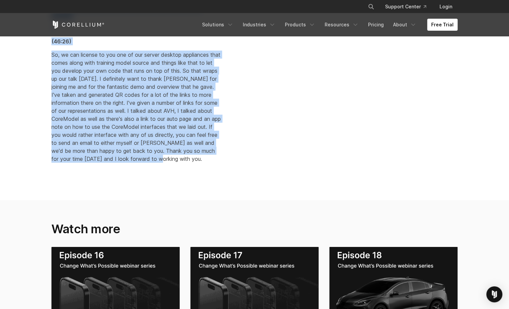
drag, startPoint x: 51, startPoint y: 122, endPoint x: 194, endPoint y: 221, distance: 173.7
copy div "(00:10) Bill Neifert: Hello, my name is Bill Neifert. I'm the Senior Vice Presi…"
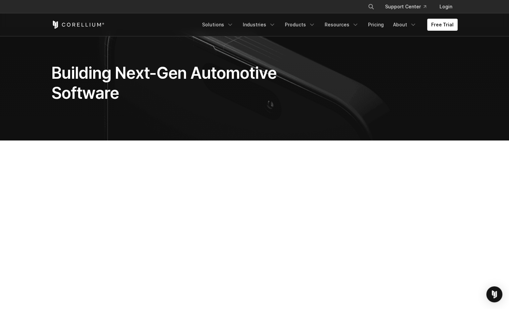
scroll to position [0, 0]
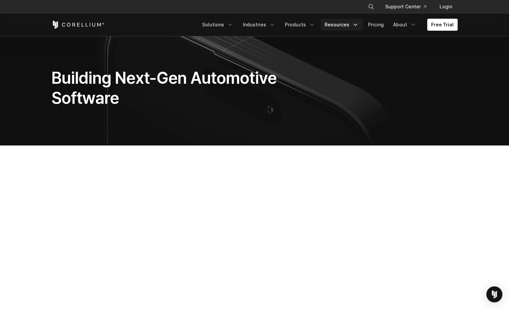
click at [356, 24] on icon "Navigation Menu" at bounding box center [355, 24] width 7 height 7
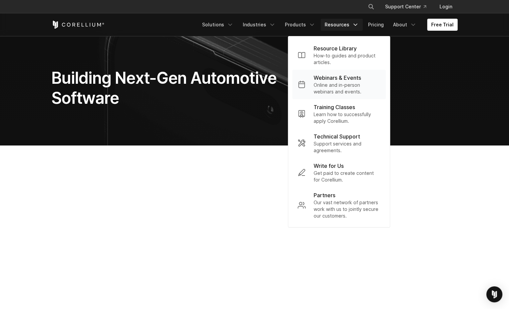
click at [337, 79] on p "Webinars & Events" at bounding box center [337, 78] width 47 height 8
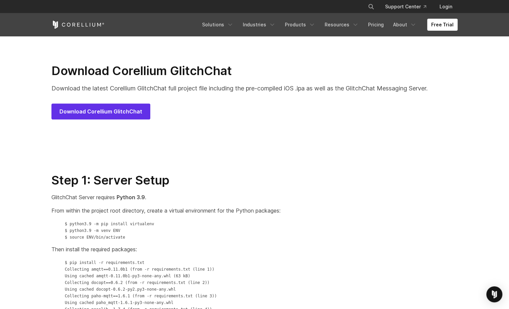
scroll to position [401, 0]
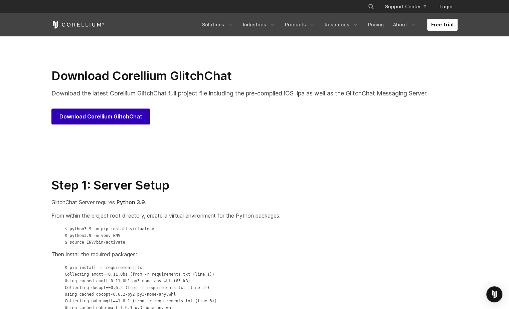
click at [87, 121] on link "Download Corellium GlitchChat" at bounding box center [100, 117] width 99 height 16
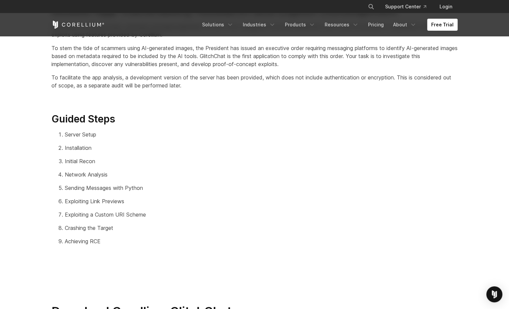
scroll to position [0, 0]
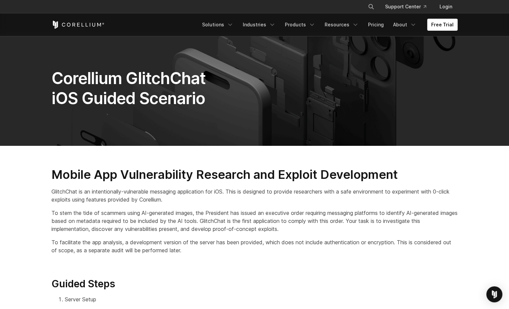
click at [253, 229] on p "To stem the tide of scammers using AI-generated images, the President has issue…" at bounding box center [254, 221] width 406 height 24
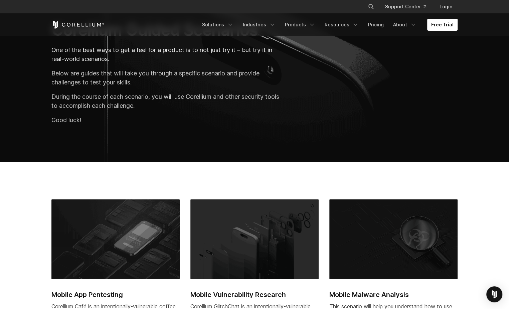
scroll to position [50, 0]
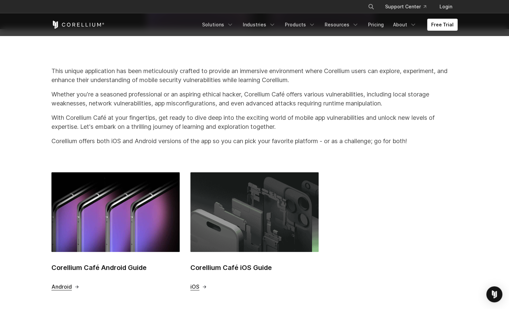
scroll to position [178, 0]
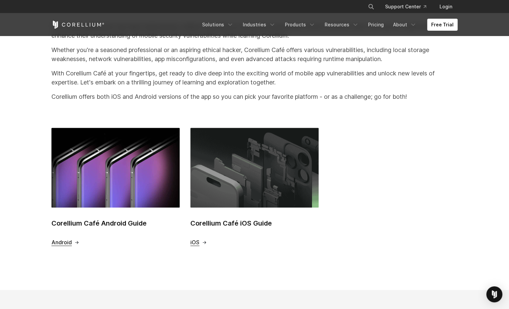
click at [110, 223] on h2 "Corellium Café Android Guide" at bounding box center [115, 223] width 128 height 10
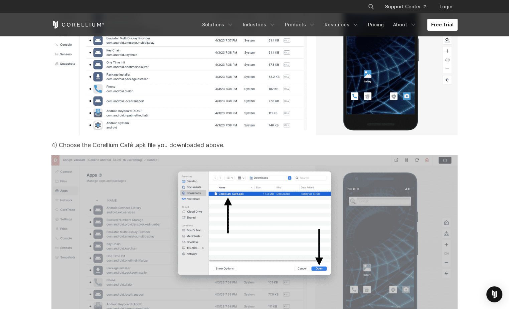
scroll to position [4178, 0]
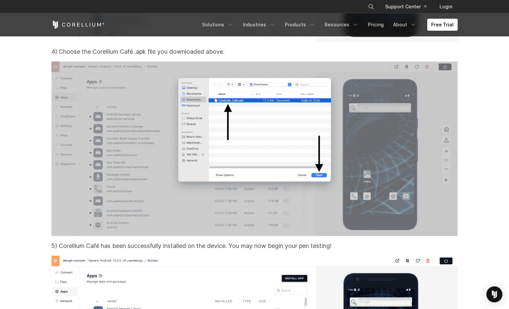
click at [487, 110] on section "Step 3: Installing Corellium Café Corellium includes a built-in side-loading to…" at bounding box center [254, 36] width 509 height 1330
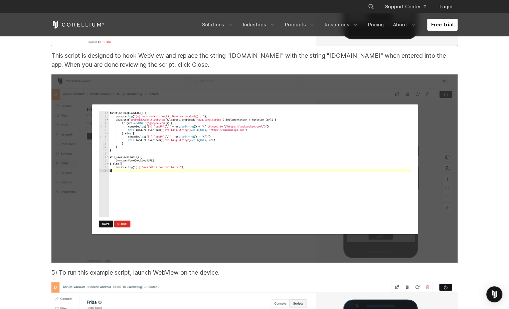
scroll to position [10699, 0]
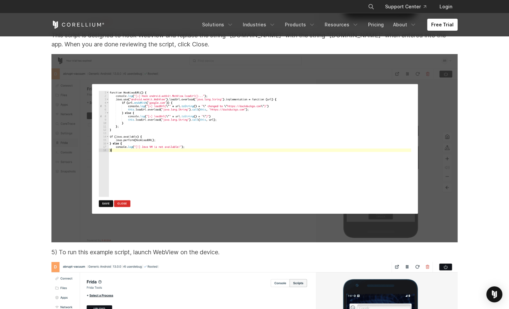
drag, startPoint x: 294, startPoint y: 142, endPoint x: 32, endPoint y: 90, distance: 267.3
click at [32, 90] on section "Step 6: Get to Testing Already! The goal of this scenario and the Corellium Caf…" at bounding box center [254, 168] width 509 height 4648
drag, startPoint x: 228, startPoint y: 127, endPoint x: 35, endPoint y: 75, distance: 199.9
click at [35, 75] on section "Step 6: Get to Testing Already! The goal of this scenario and the Corellium Caf…" at bounding box center [254, 168] width 509 height 4648
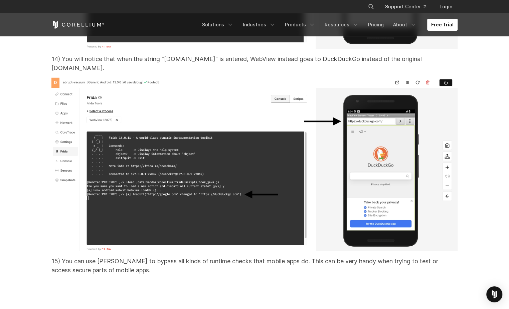
scroll to position [12876, 0]
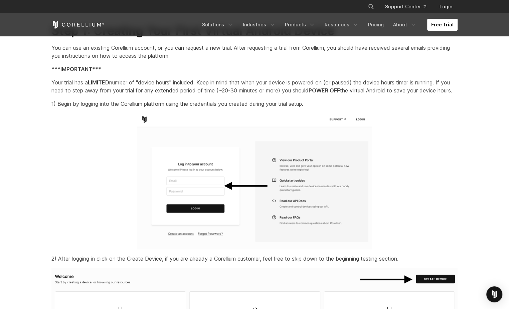
scroll to position [0, 0]
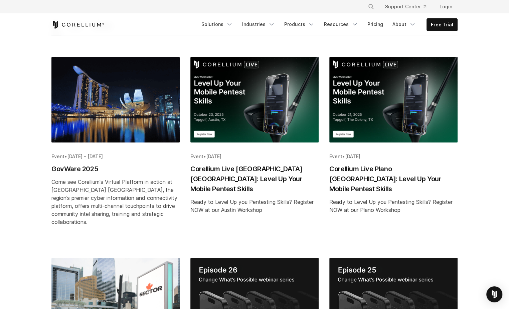
scroll to position [81, 0]
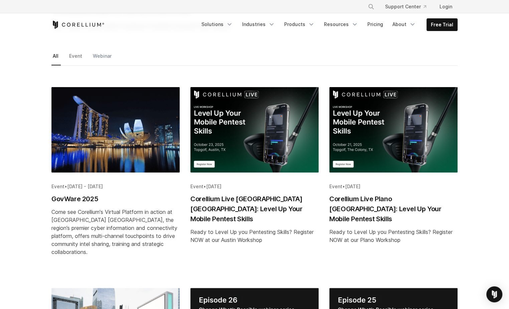
click at [102, 54] on link "Webinar" at bounding box center [103, 58] width 22 height 14
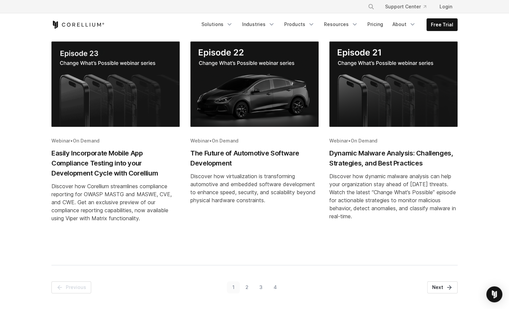
scroll to position [343, 0]
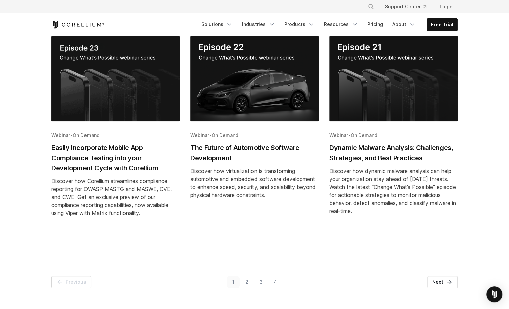
click at [248, 281] on link "2" at bounding box center [247, 282] width 14 height 12
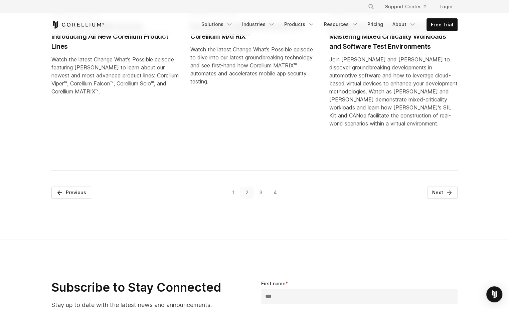
scroll to position [468, 0]
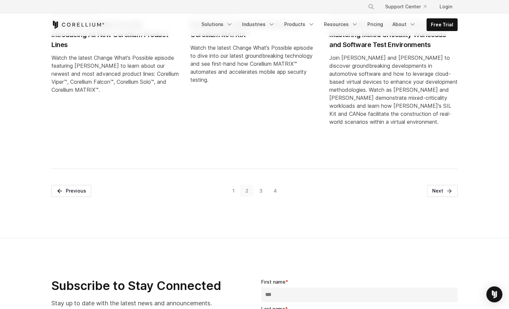
click at [232, 188] on link "1" at bounding box center [233, 191] width 13 height 12
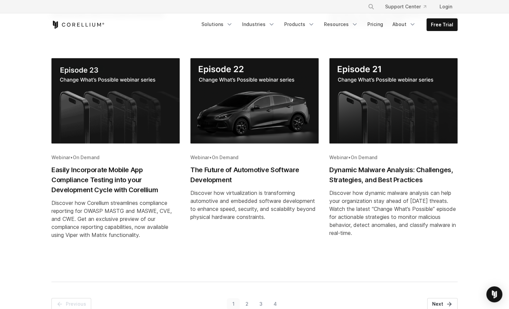
scroll to position [351, 0]
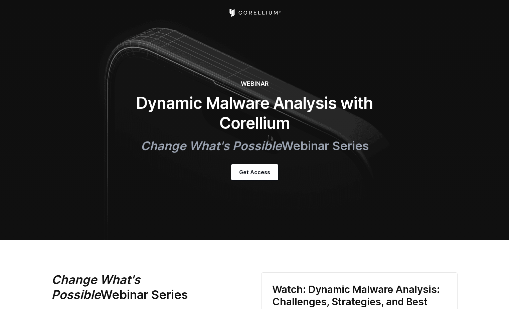
select select "**********"
select select "******"
select select "**********"
select select "*****"
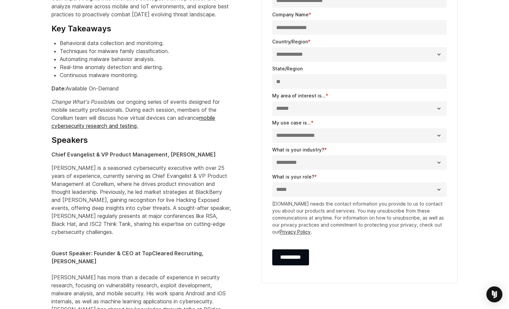
scroll to position [399, 0]
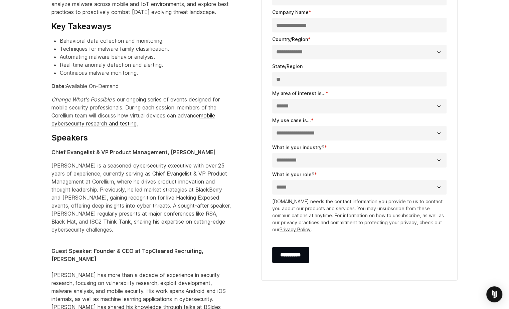
click at [328, 162] on select "**********" at bounding box center [359, 160] width 174 height 15
select select "**********"
click at [272, 153] on select "**********" at bounding box center [359, 160] width 174 height 15
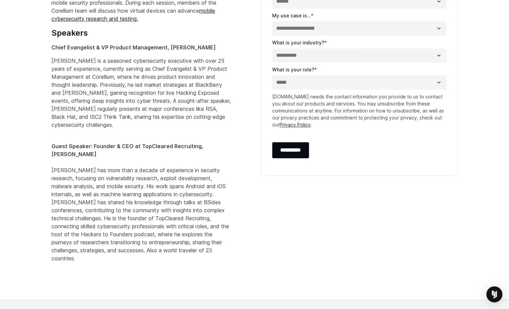
scroll to position [518, 0]
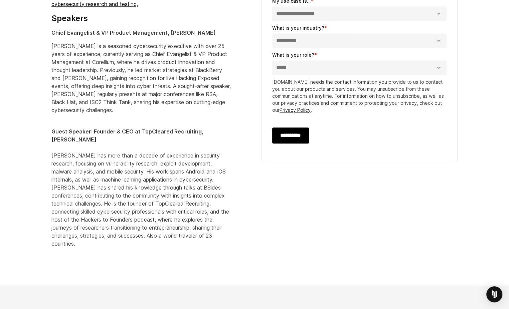
click at [294, 137] on input "**********" at bounding box center [290, 136] width 37 height 16
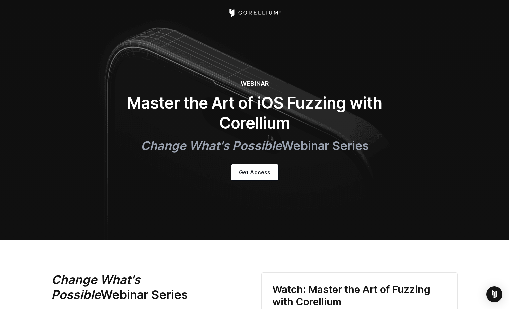
select select "**********"
select select "******"
select select "**********"
select select "*****"
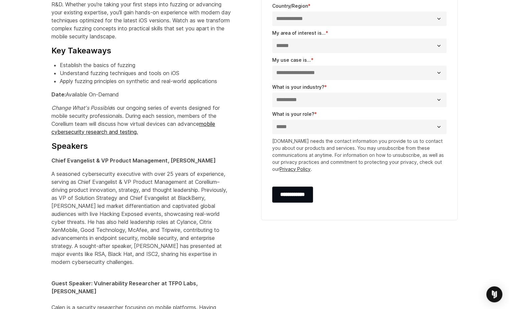
scroll to position [420, 0]
click at [310, 100] on select "**********" at bounding box center [359, 100] width 174 height 15
select select "**********"
click at [272, 93] on select "**********" at bounding box center [359, 100] width 174 height 15
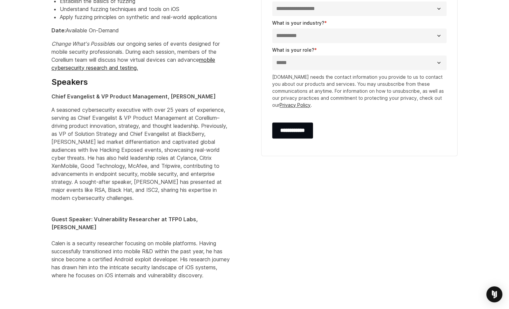
scroll to position [531, 0]
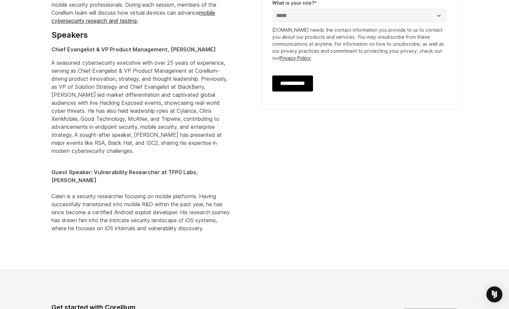
click at [301, 82] on input "**********" at bounding box center [292, 83] width 41 height 16
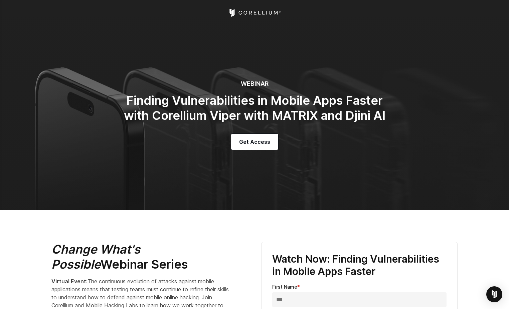
select select "**********"
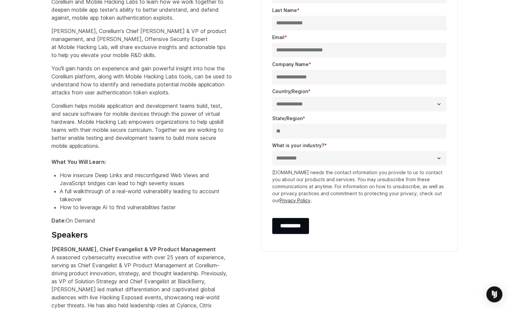
scroll to position [306, 0]
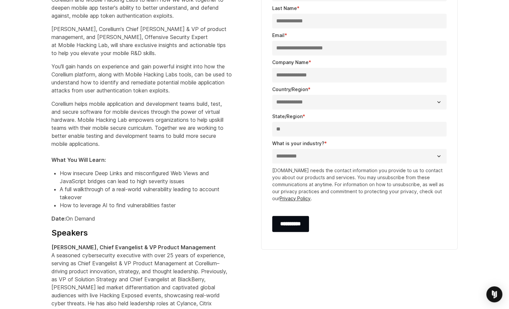
click at [329, 160] on select "**********" at bounding box center [359, 156] width 174 height 15
select select "**********"
click at [272, 149] on select "**********" at bounding box center [359, 156] width 174 height 15
click at [289, 221] on input "**********" at bounding box center [290, 224] width 37 height 16
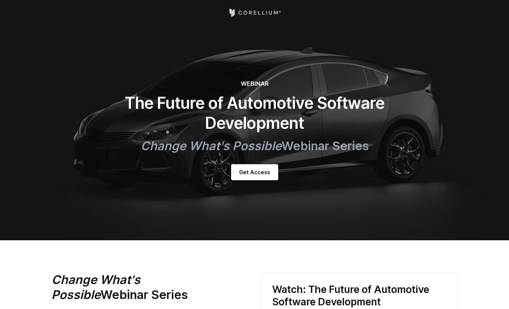
select select "**********"
select select "*****"
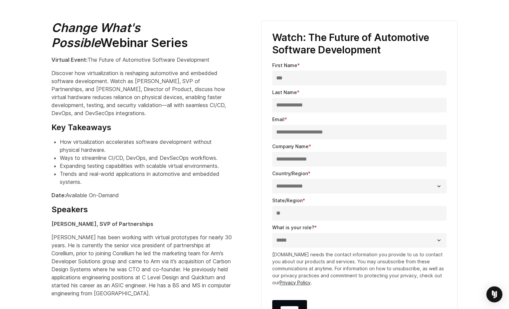
scroll to position [237, 0]
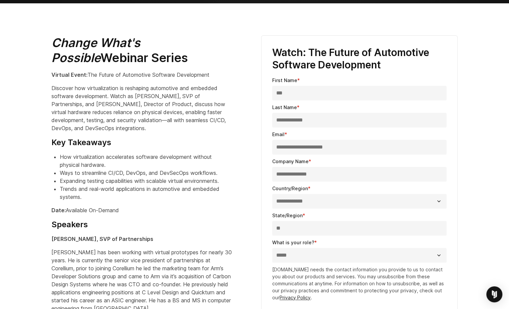
click at [477, 169] on section "Change What's Possible Webinar Series Virtual Event: The Future of Automotive S…" at bounding box center [254, 176] width 509 height 346
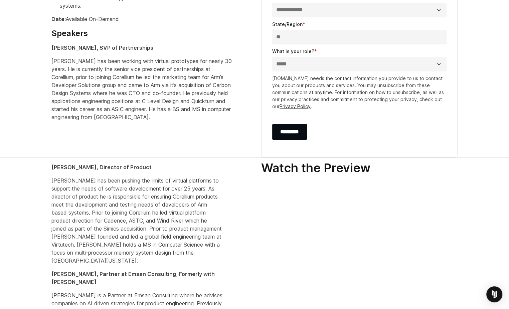
scroll to position [458, 0]
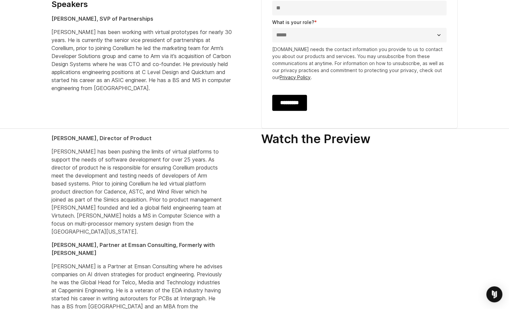
click at [297, 106] on input "*********" at bounding box center [289, 103] width 35 height 16
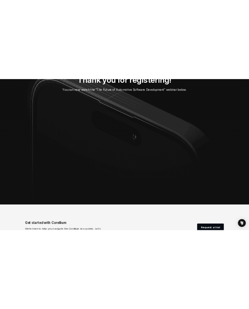
scroll to position [68, 0]
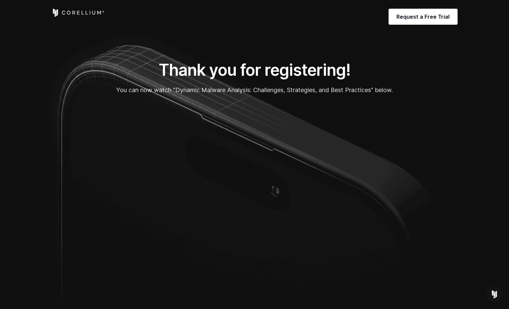
drag, startPoint x: 365, startPoint y: 126, endPoint x: 426, endPoint y: 182, distance: 82.3
click at [426, 182] on div "Thank you for registering! You can now watch “Dynamic Malware Analysis: Challen…" at bounding box center [255, 180] width 420 height 241
click at [34, 146] on section "Thank you for registering! You can now watch “Dynamic Malware Analysis: Challen…" at bounding box center [254, 166] width 509 height 333
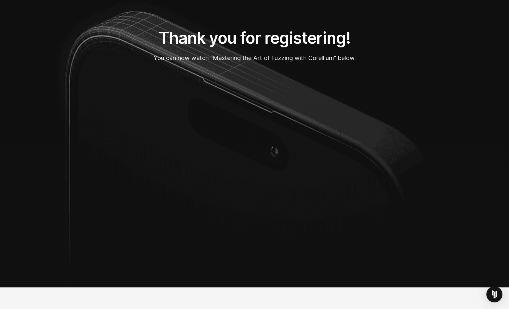
scroll to position [31, 0]
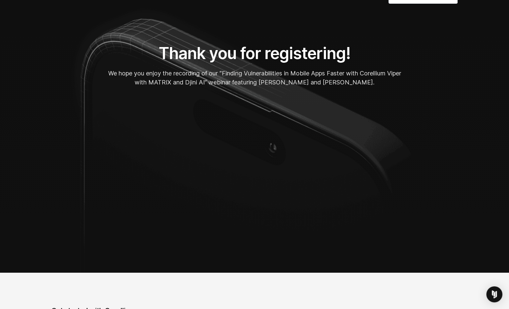
scroll to position [22, 0]
